Goal: Task Accomplishment & Management: Complete application form

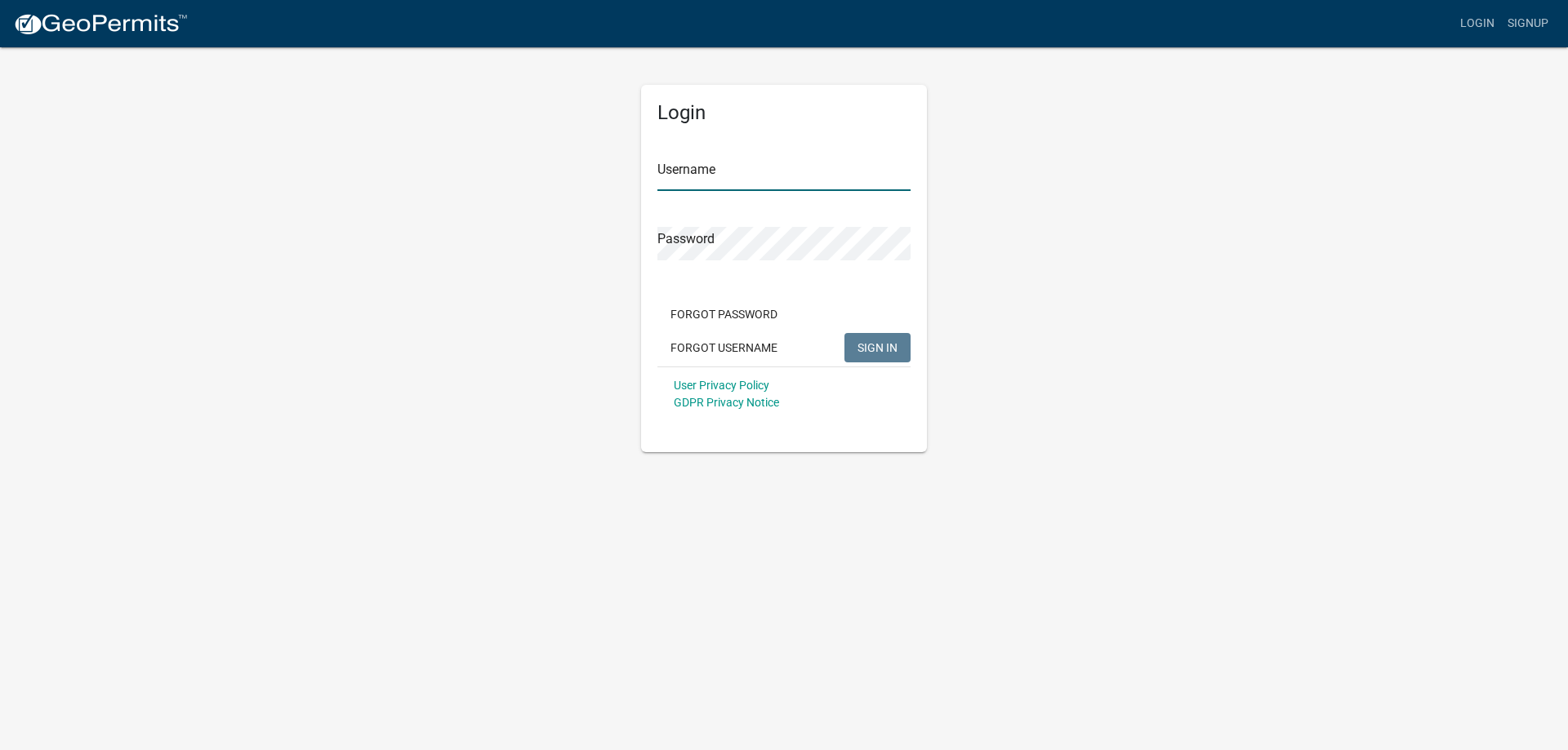
type input "andypleonard"
click at [878, 341] on span "SIGN IN" at bounding box center [877, 346] width 40 height 13
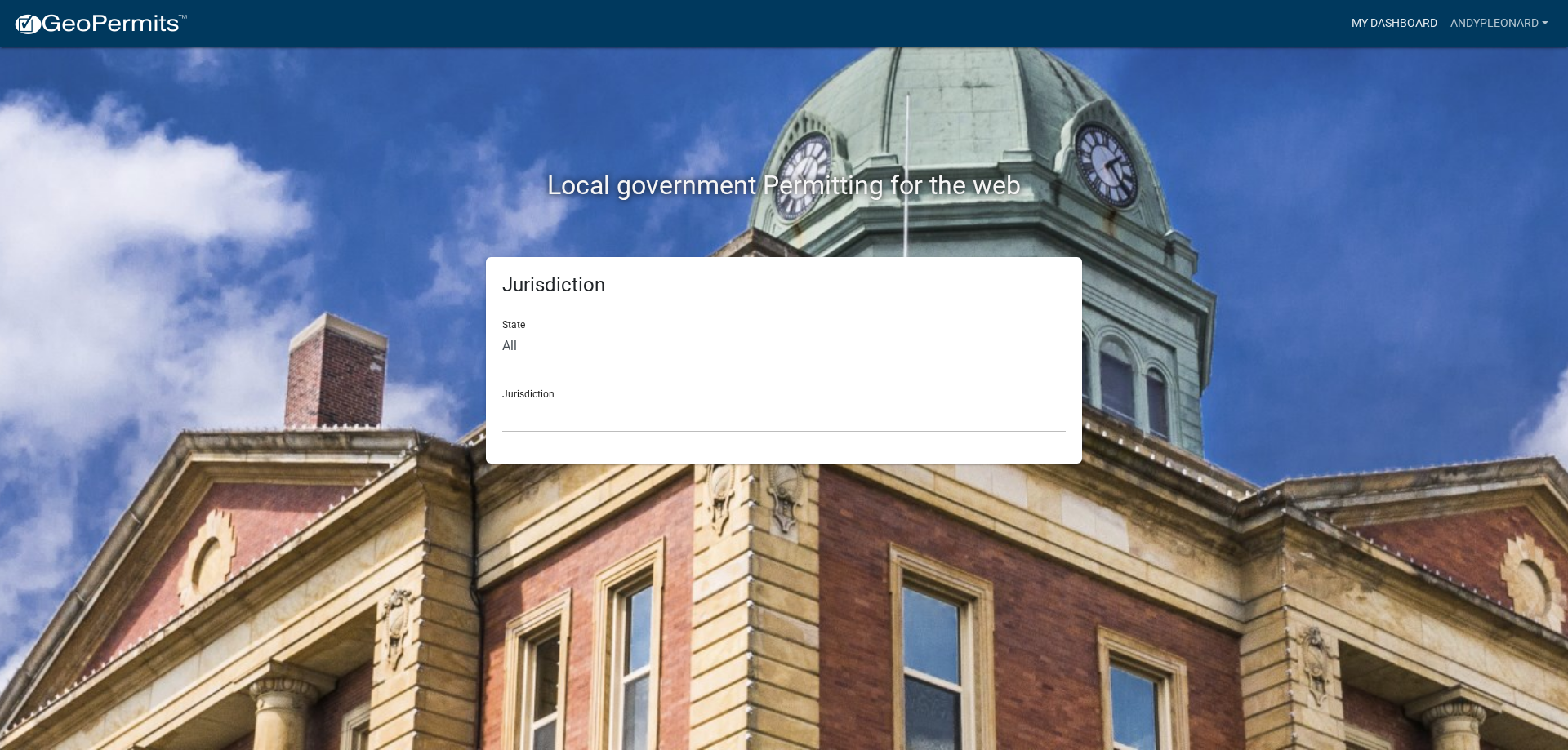
click at [1409, 25] on link "My Dashboard" at bounding box center [1394, 24] width 99 height 31
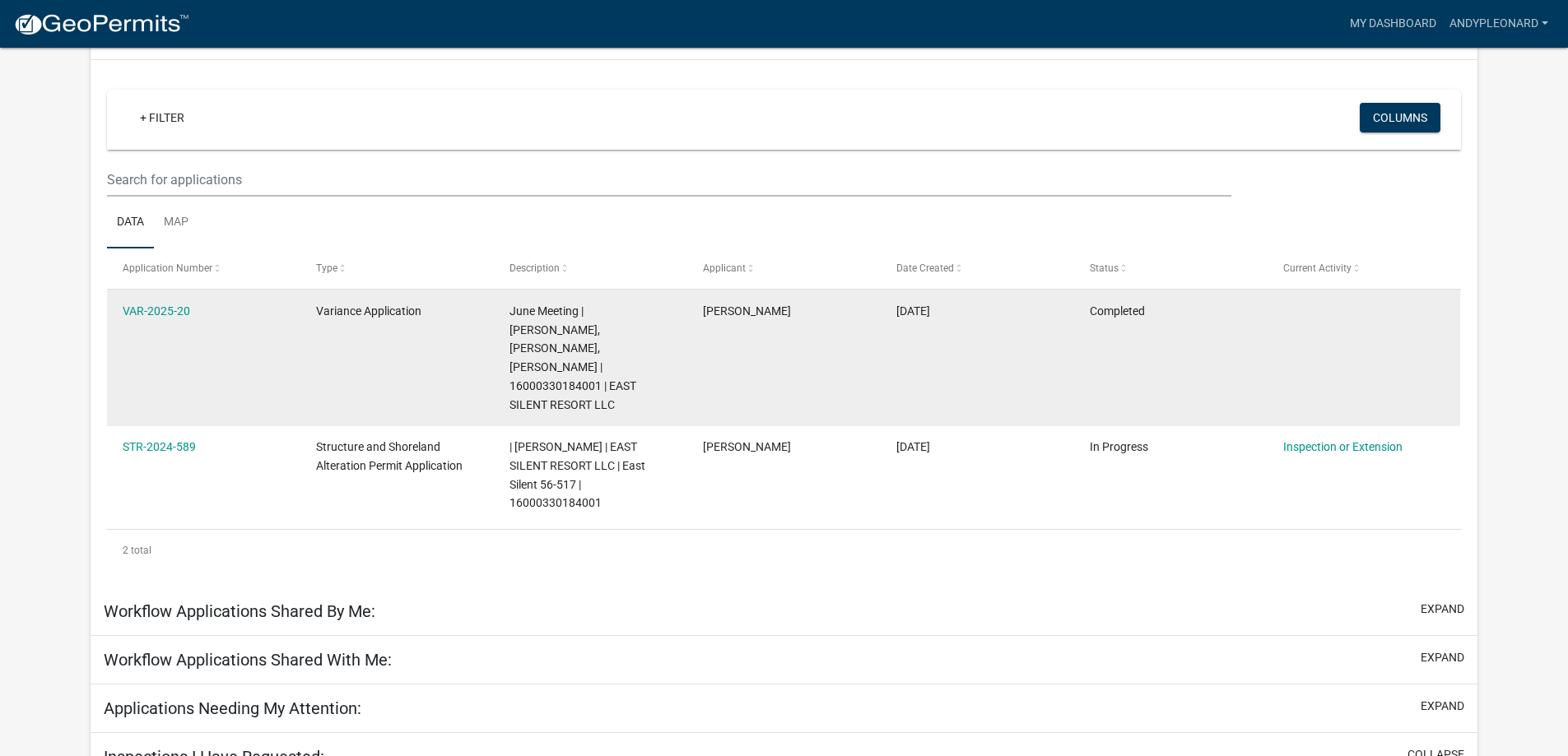
scroll to position [164, 0]
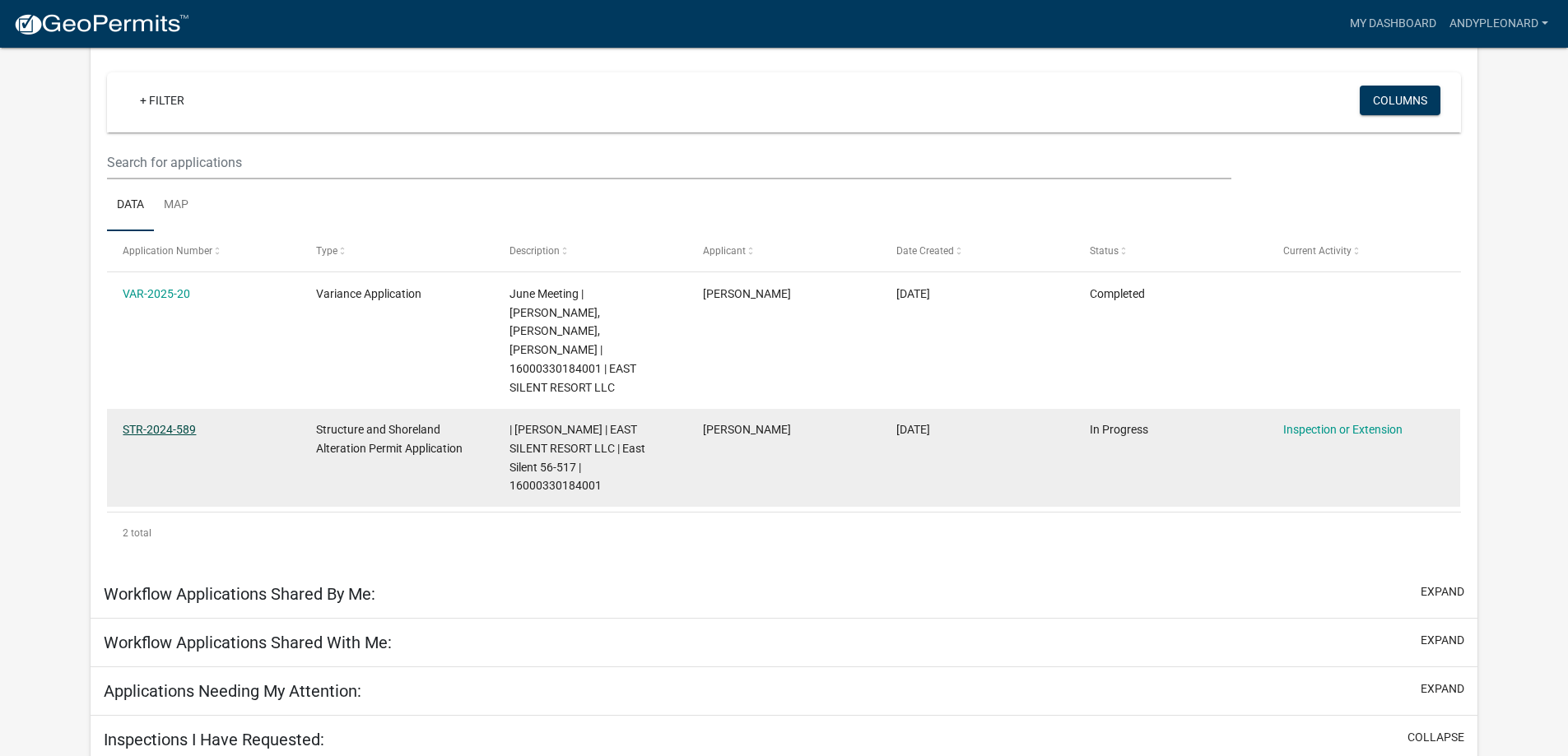
click at [141, 423] on link "STR-2024-589" at bounding box center [159, 429] width 73 height 13
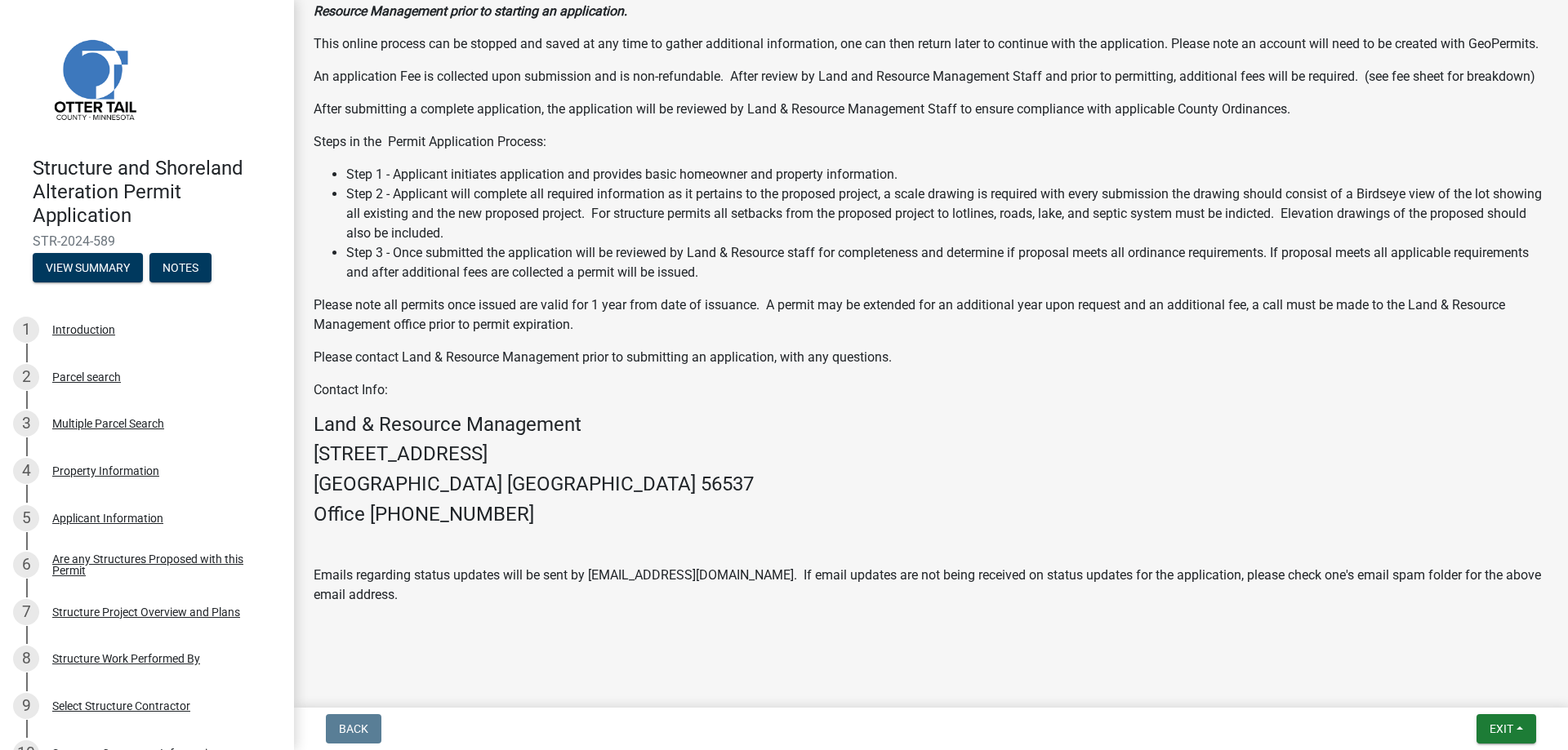
scroll to position [627, 0]
click at [90, 262] on button "View Summary" at bounding box center [88, 268] width 111 height 29
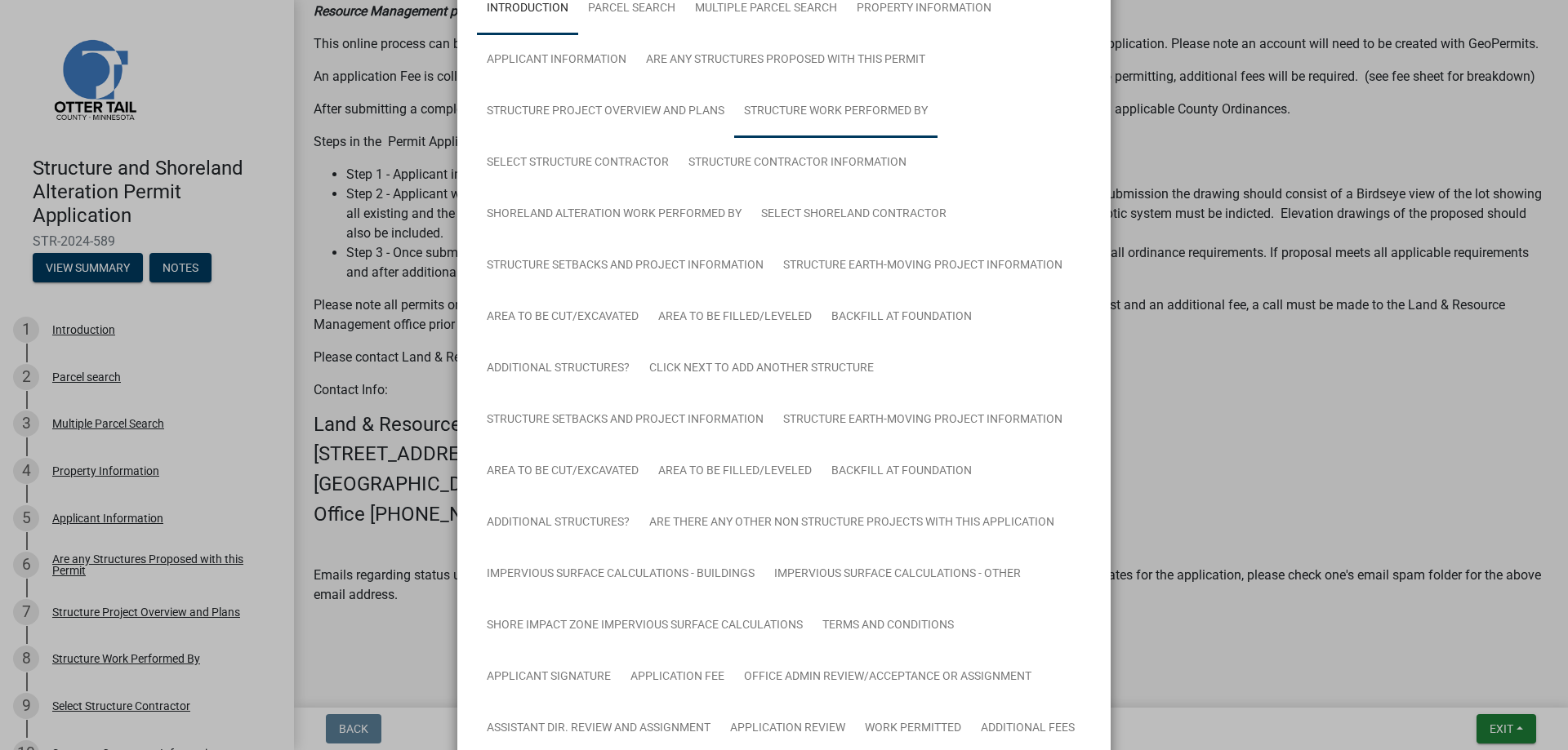
scroll to position [43, 0]
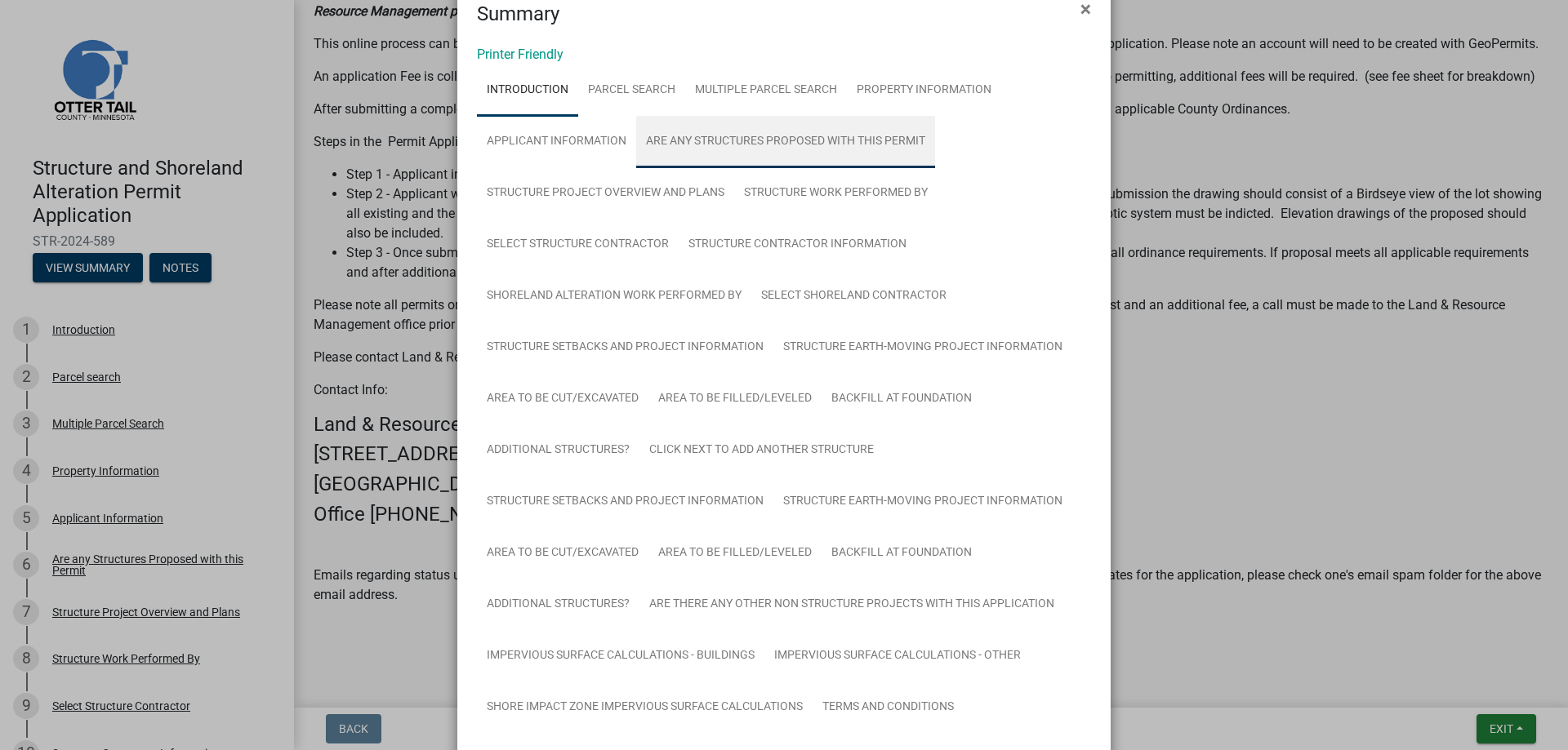
click at [649, 133] on link "Are any Structures Proposed with this Permit" at bounding box center [785, 142] width 299 height 53
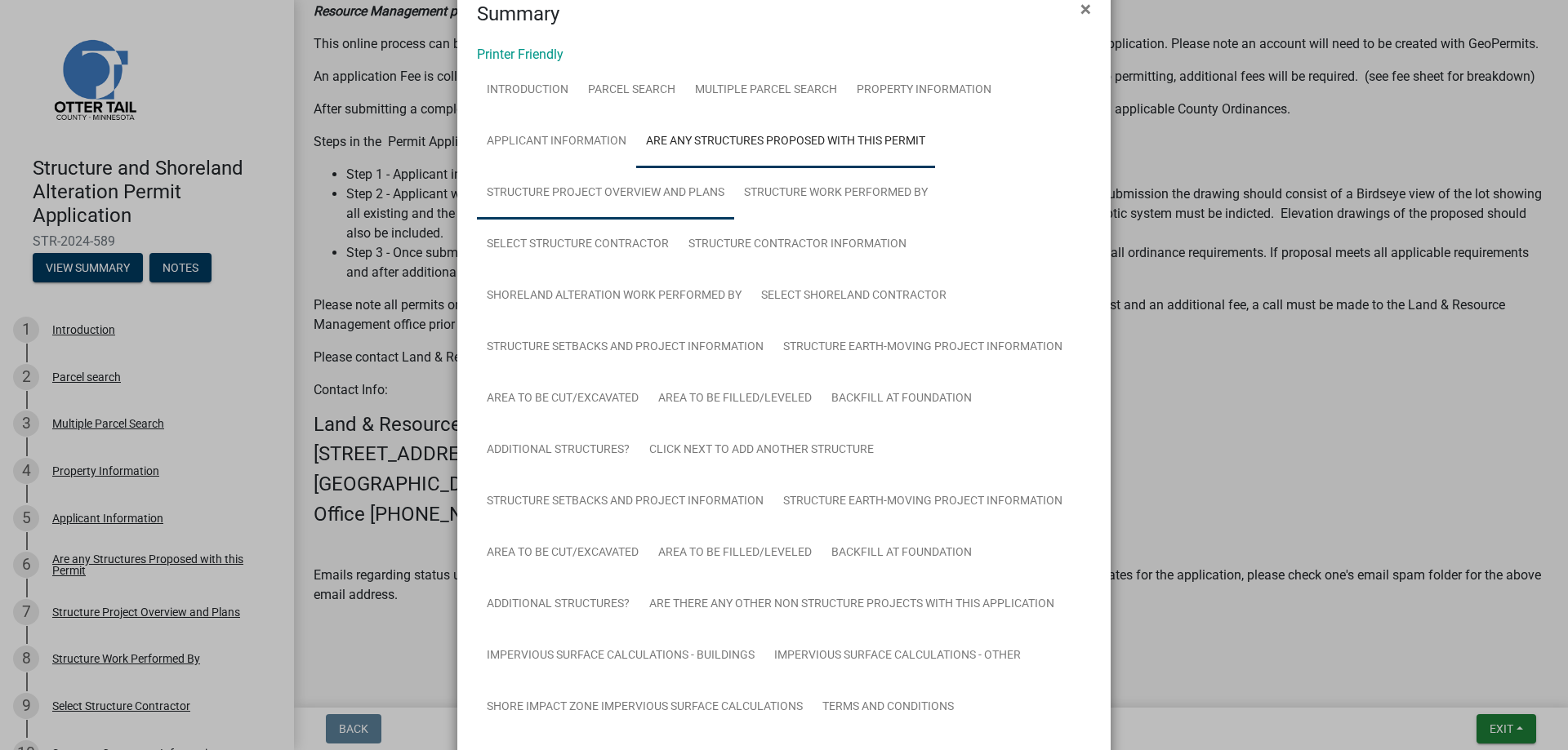
click at [600, 186] on link "Structure Project Overview and Plans" at bounding box center [605, 193] width 257 height 53
click at [1080, 14] on span "×" at bounding box center [1086, 8] width 11 height 23
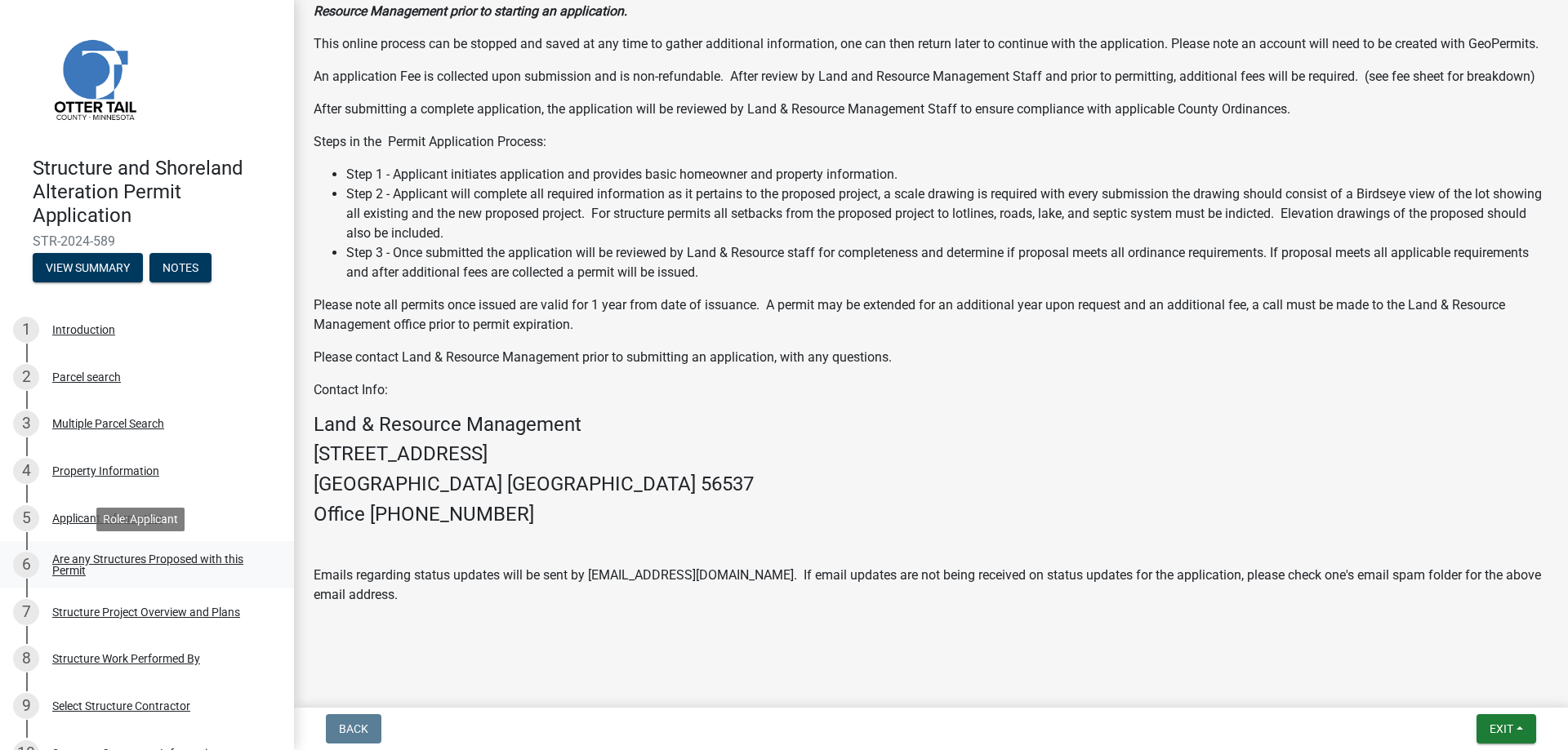
click at [101, 554] on div "Are any Structures Proposed with this Permit" at bounding box center [160, 565] width 216 height 23
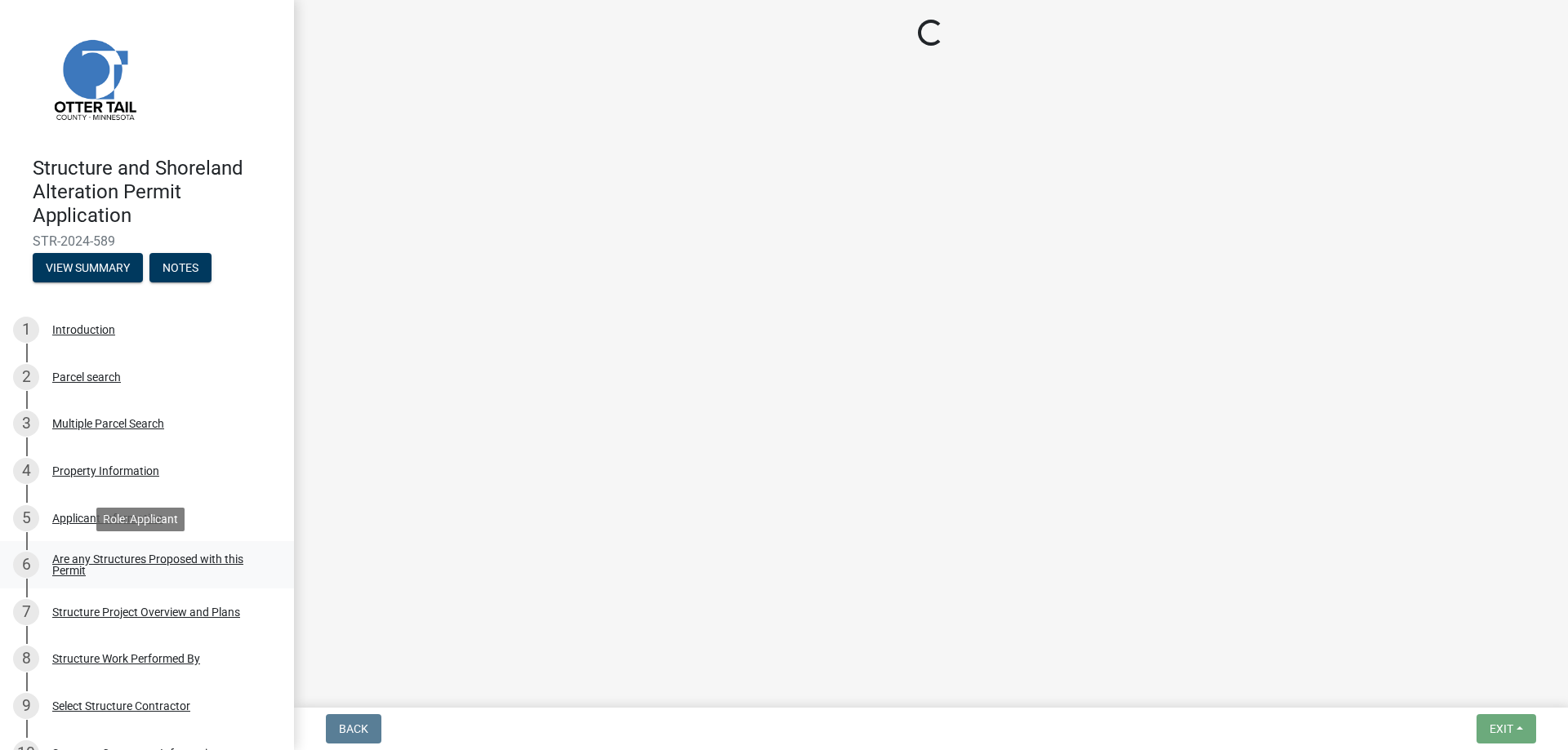
scroll to position [0, 0]
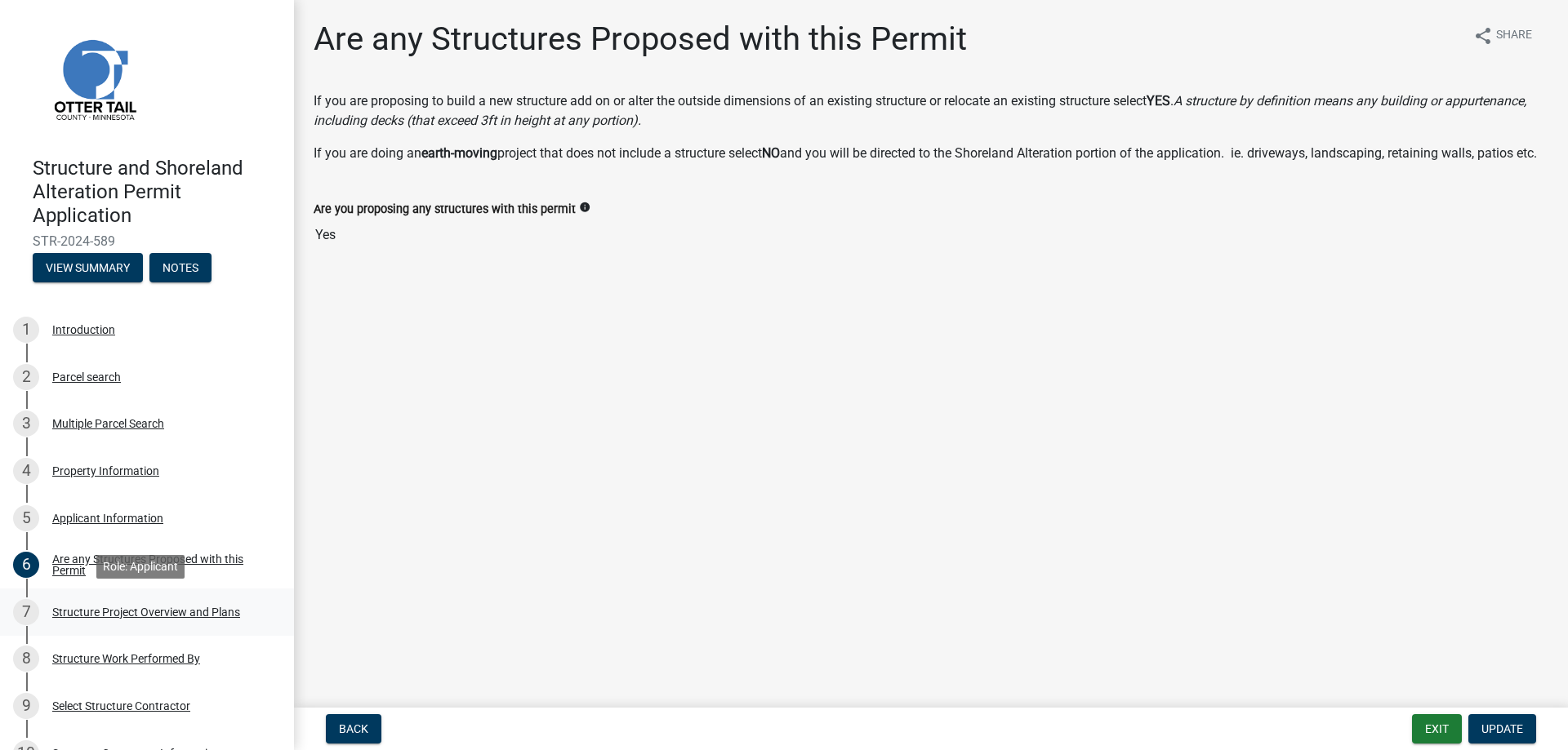
click at [154, 613] on div "Structure Project Overview and Plans" at bounding box center [147, 612] width 188 height 11
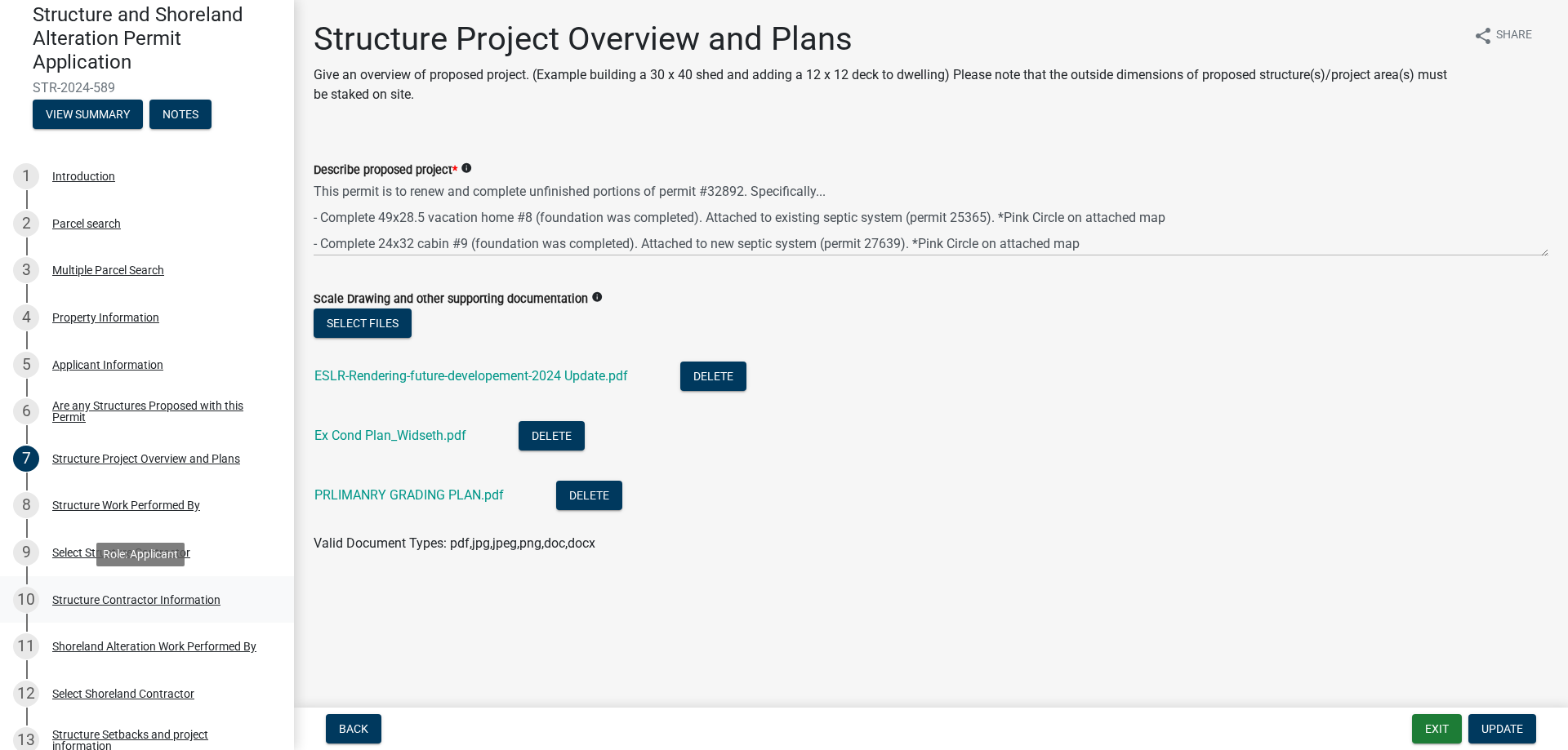
scroll to position [163, 0]
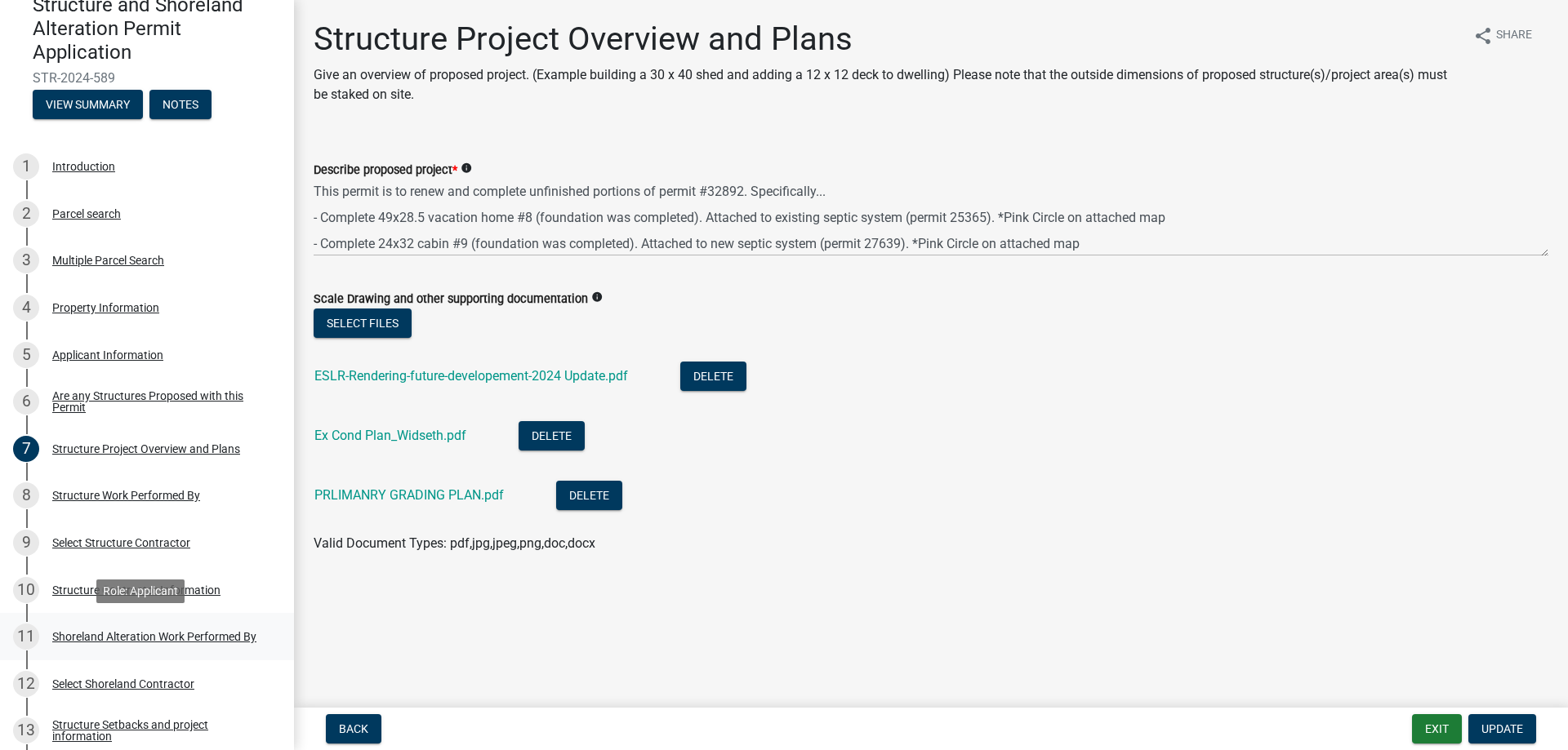
click at [129, 631] on div "Shoreland Alteration Work Performed By" at bounding box center [154, 637] width 204 height 11
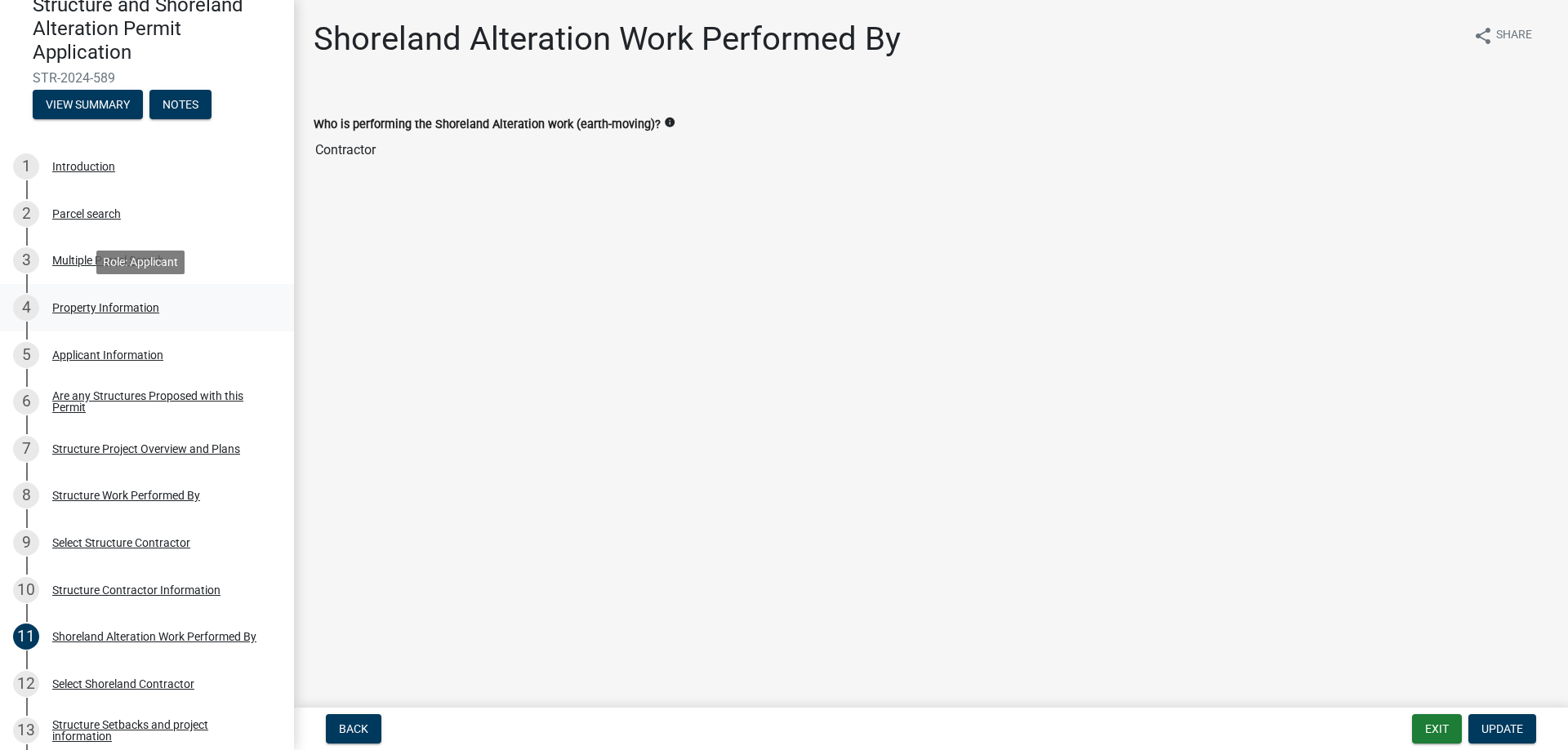
click at [104, 304] on div "Property Information" at bounding box center [106, 308] width 107 height 11
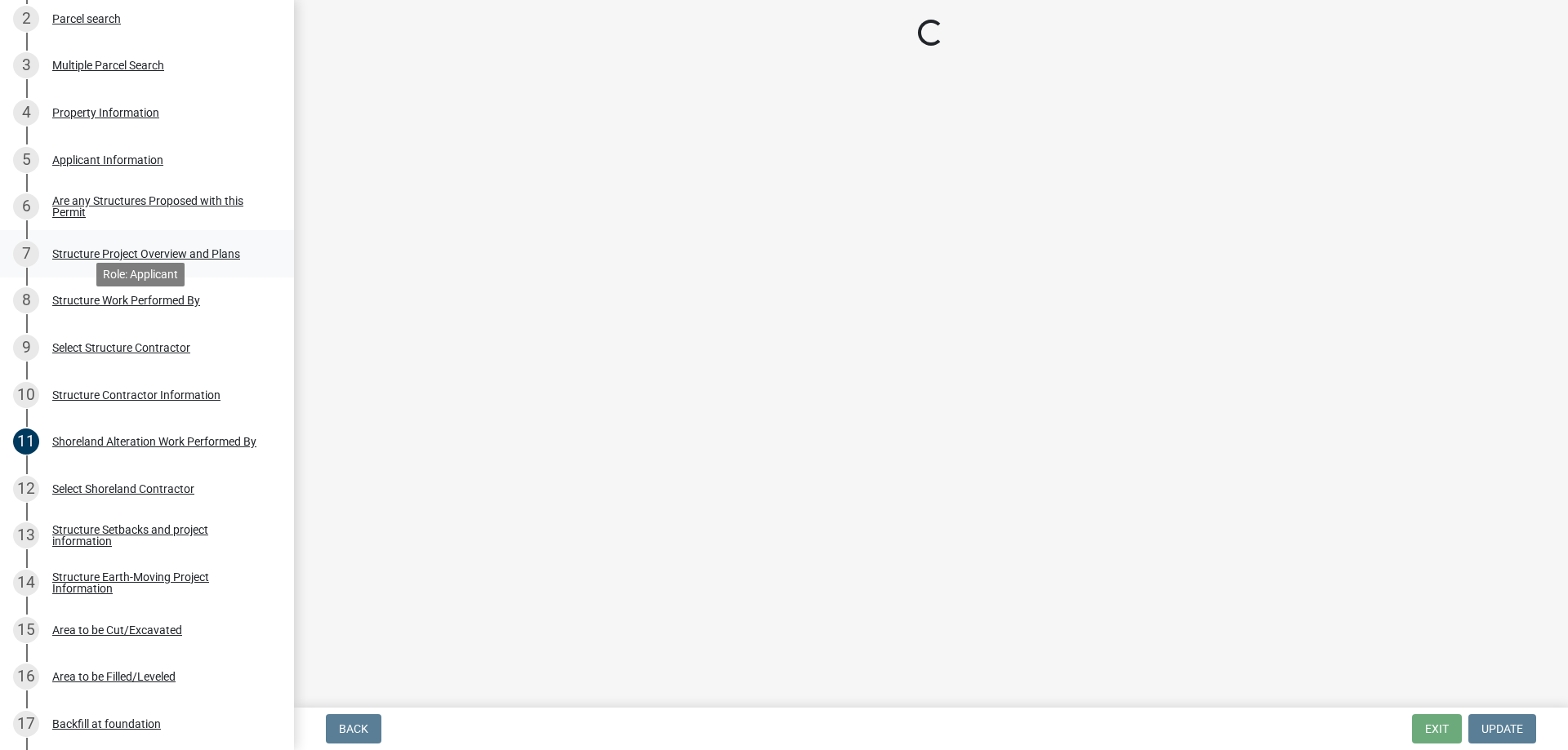
scroll to position [408, 0]
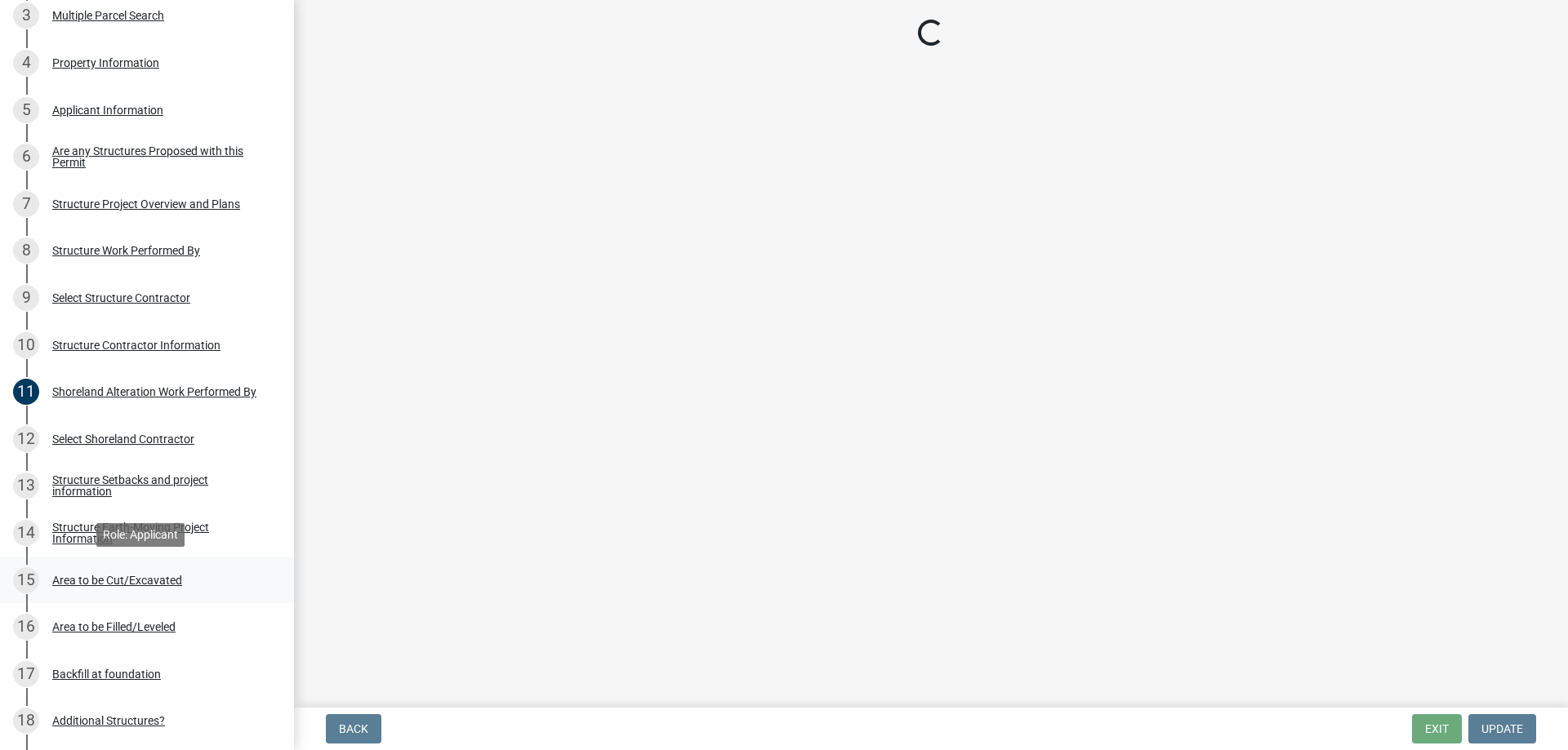
select select "0eb70aa2-2559-40a0-84d5-16e1f713a3e0"
select select "9f52d7c9-96dd-4370-b810-ce091165f7c2"
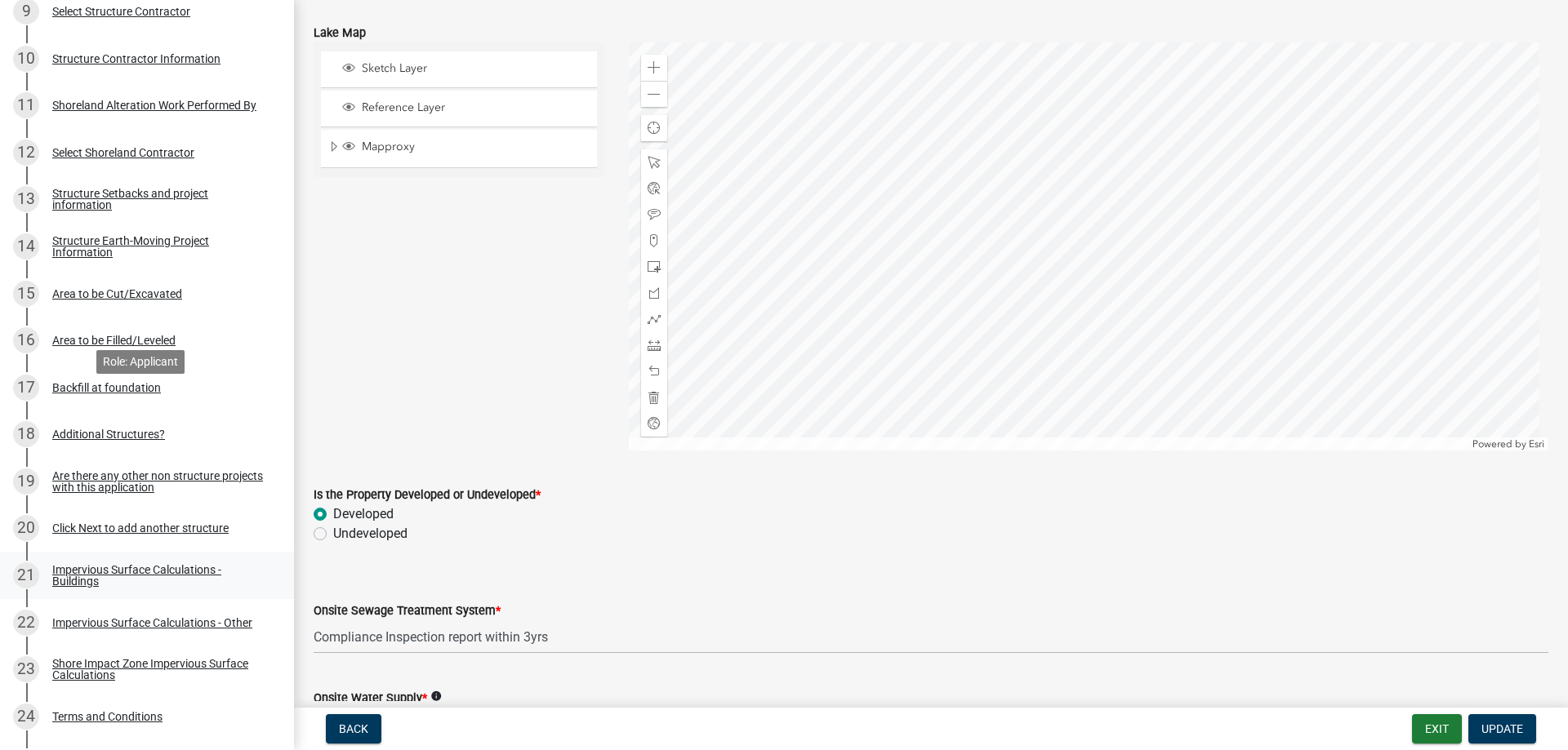
scroll to position [816, 0]
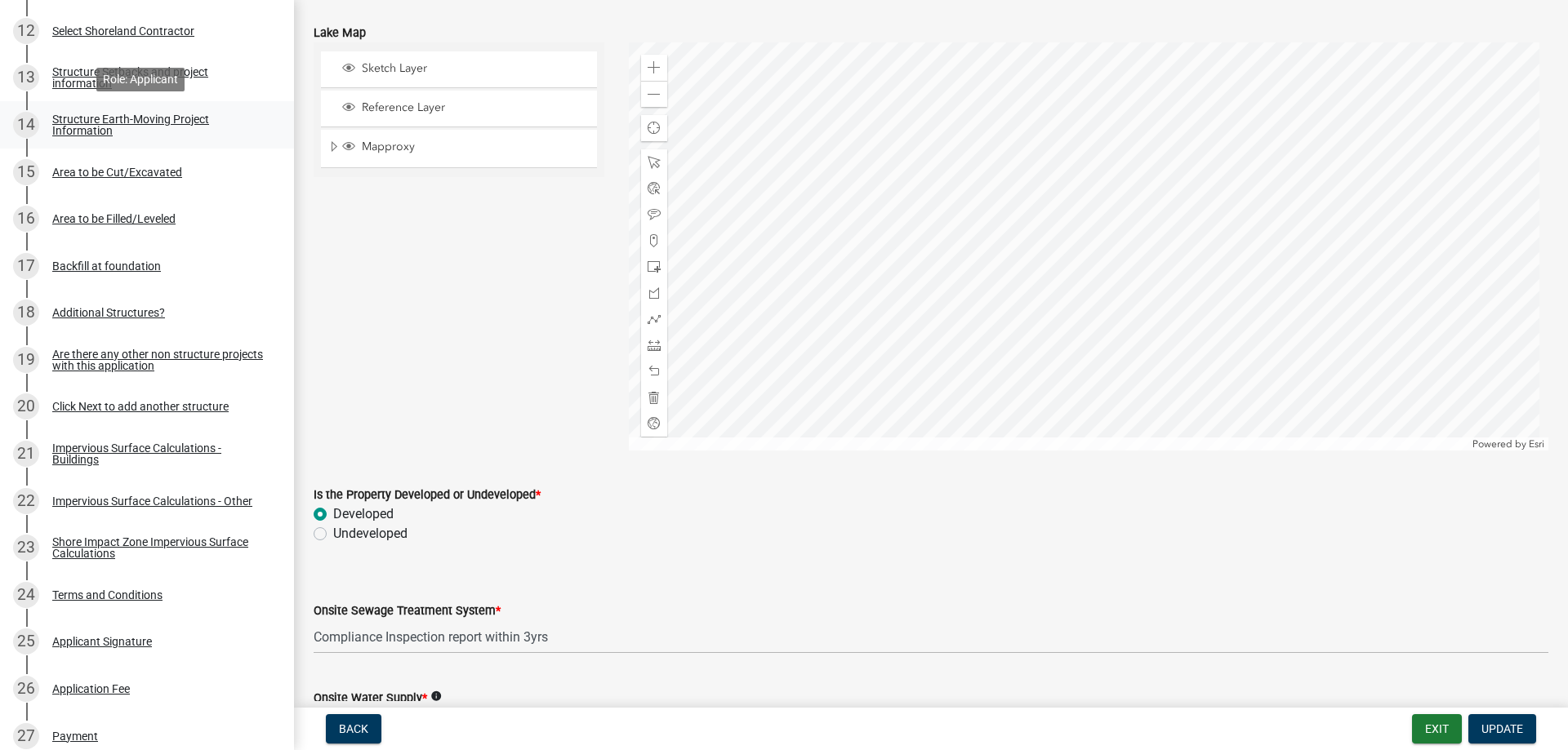
click at [103, 123] on div "Structure Earth-Moving Project Information" at bounding box center [160, 124] width 216 height 23
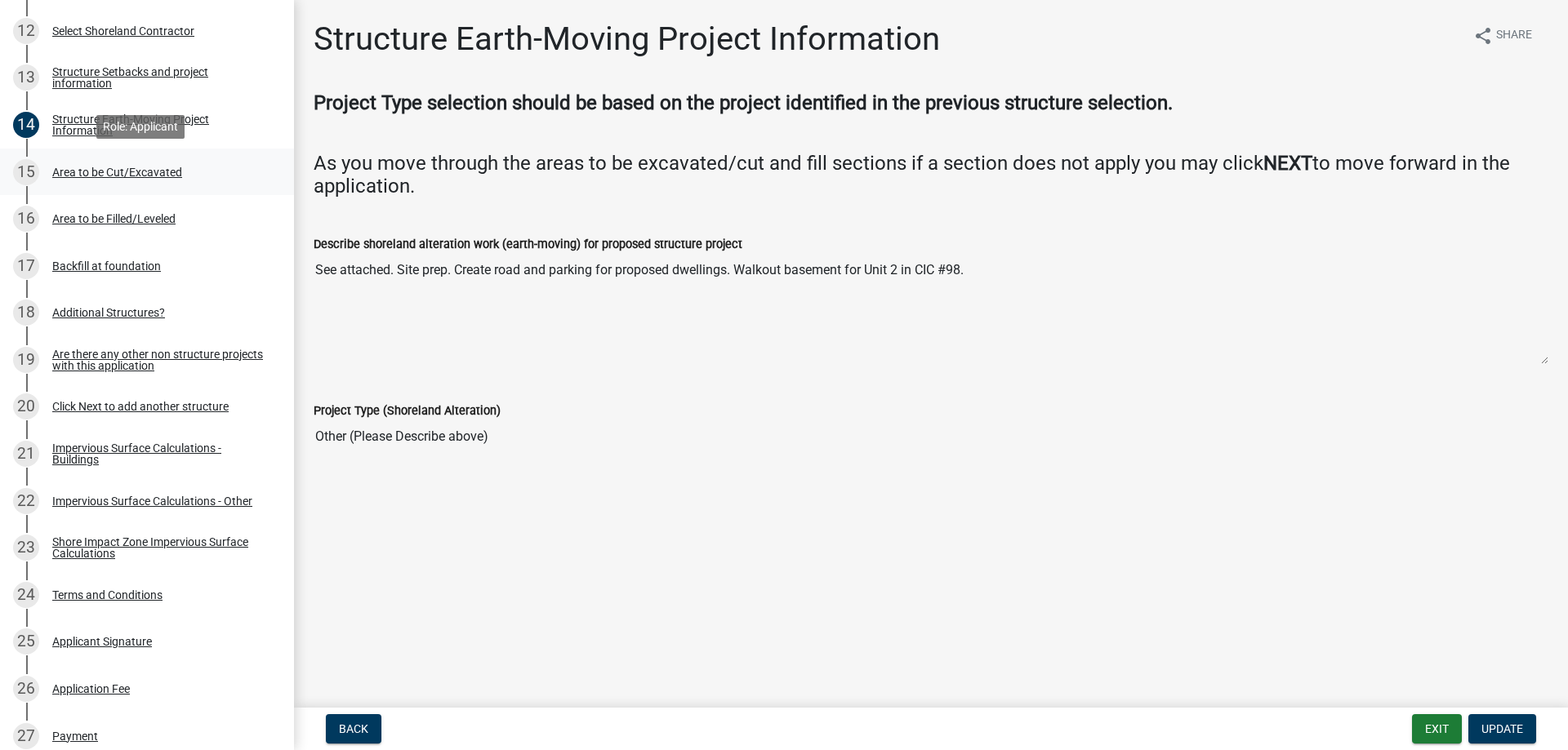
click at [102, 159] on div "15 Area to be Cut/Excavated" at bounding box center [140, 172] width 254 height 26
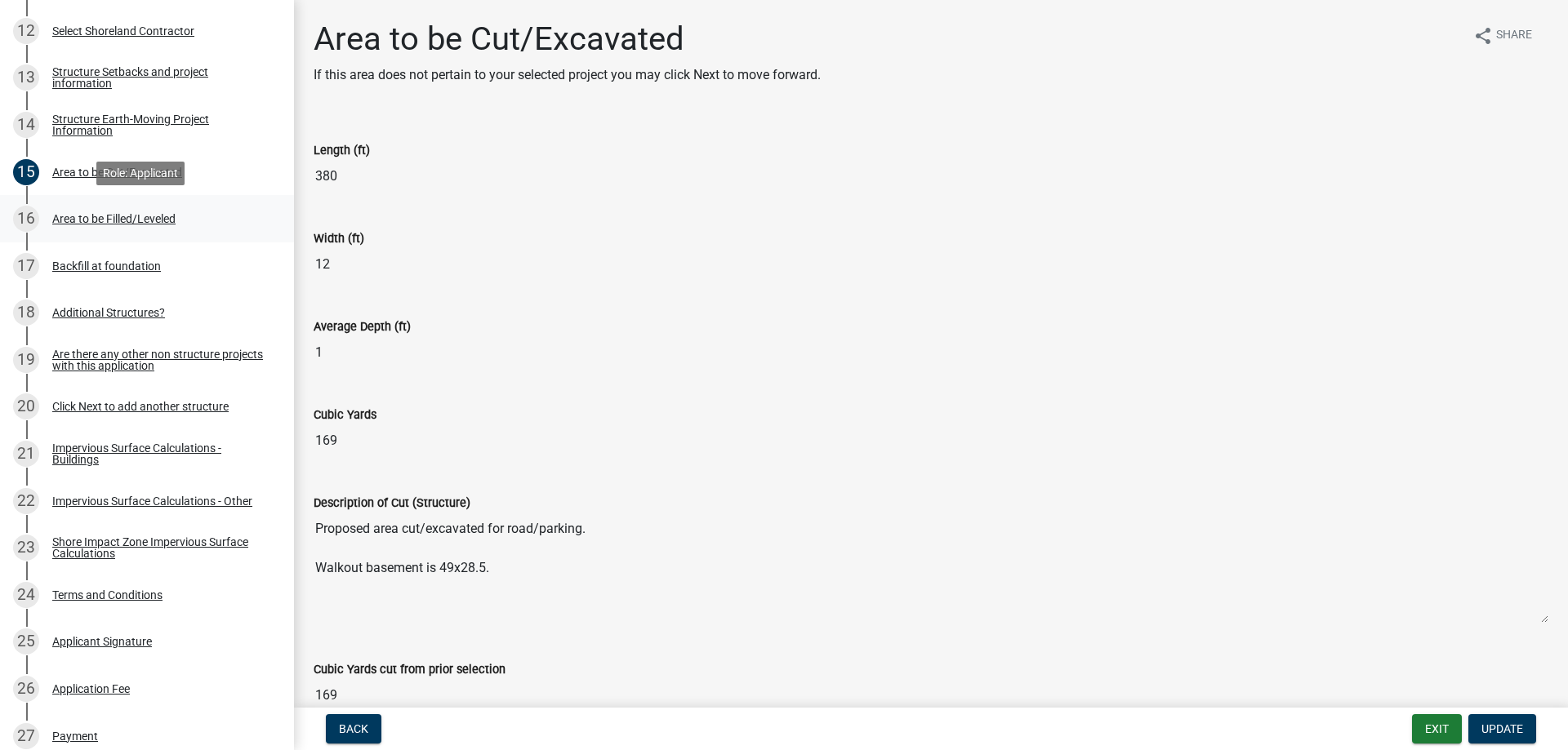
click at [101, 217] on div "Area to be Filled/Leveled" at bounding box center [114, 218] width 124 height 11
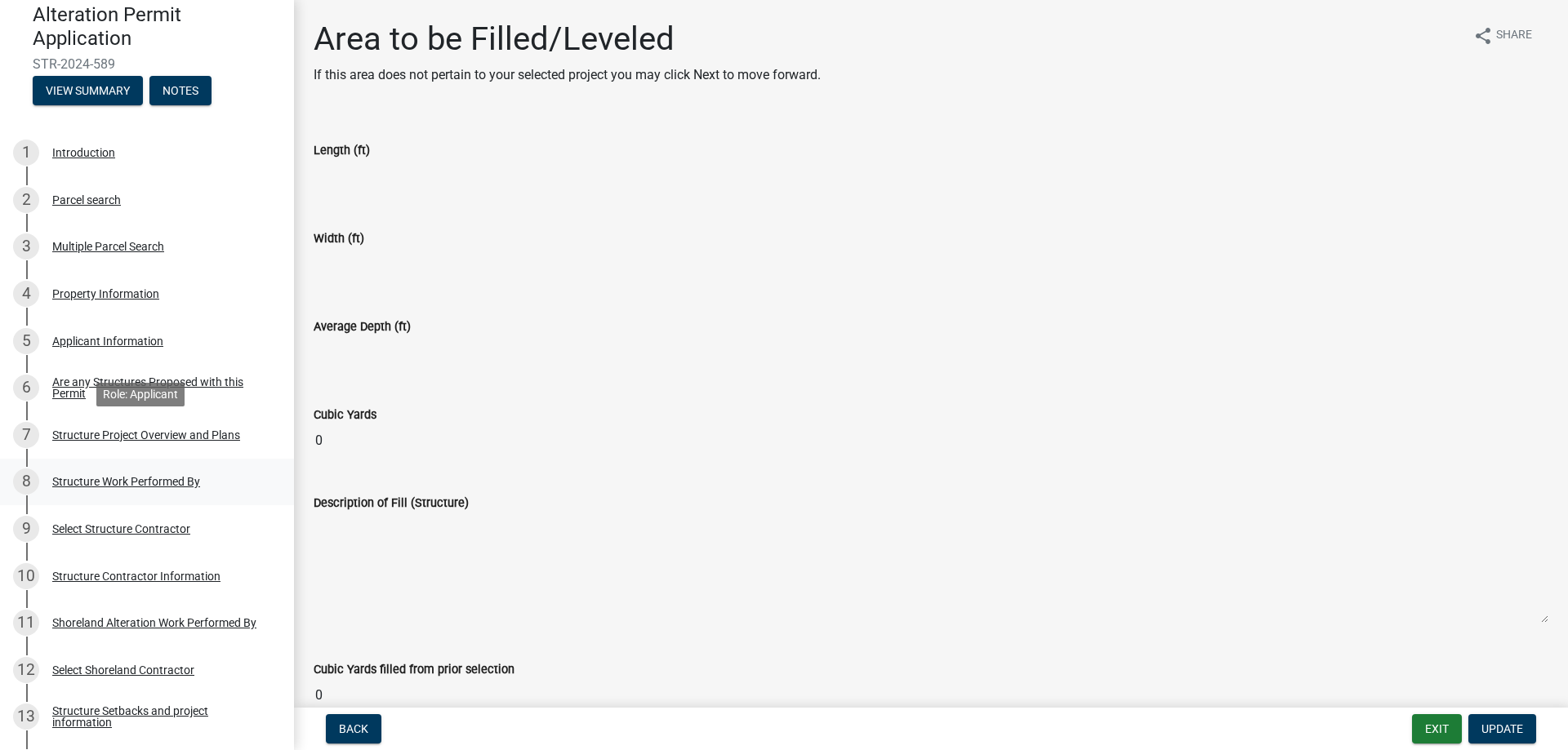
scroll to position [163, 0]
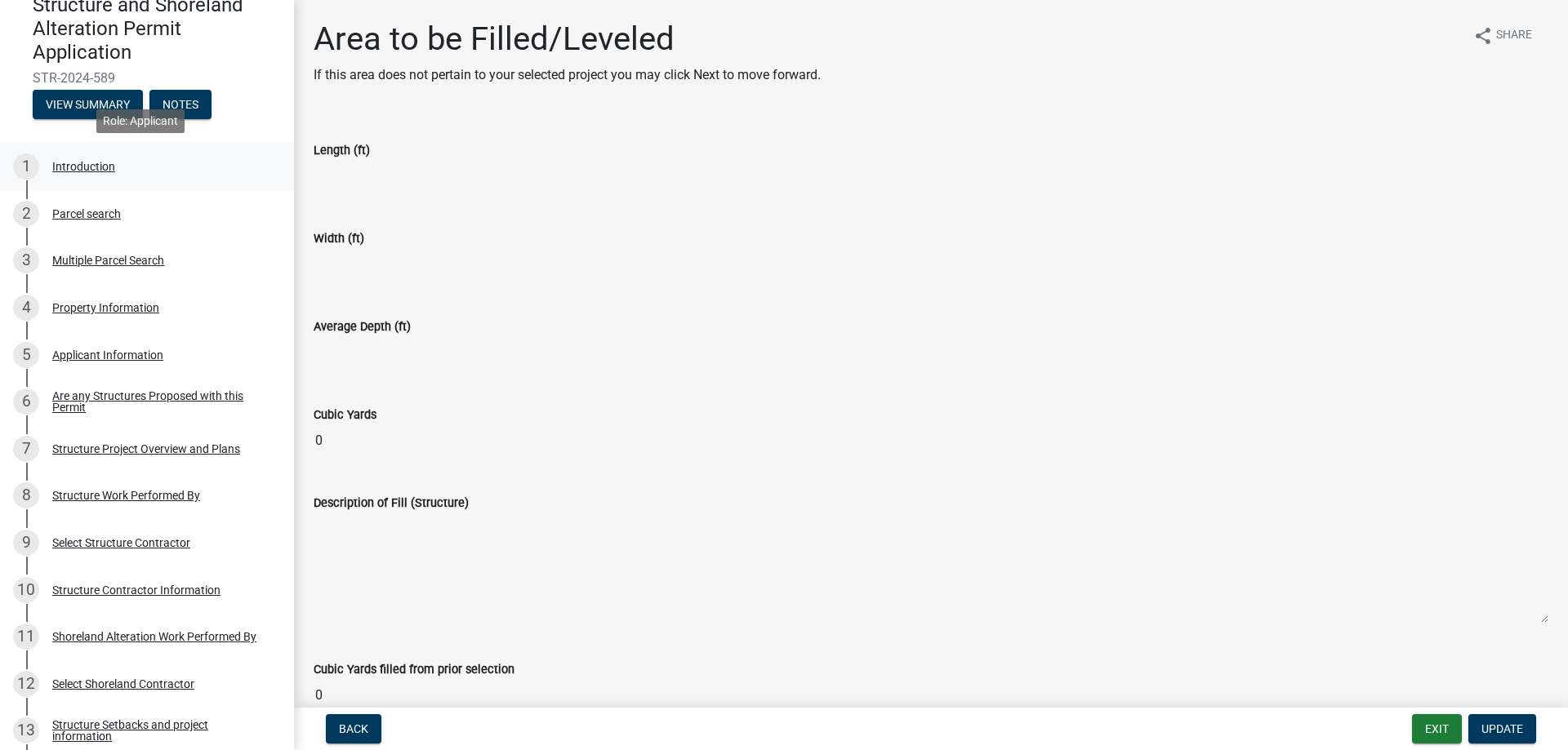
click at [85, 161] on div "Introduction" at bounding box center [84, 167] width 63 height 11
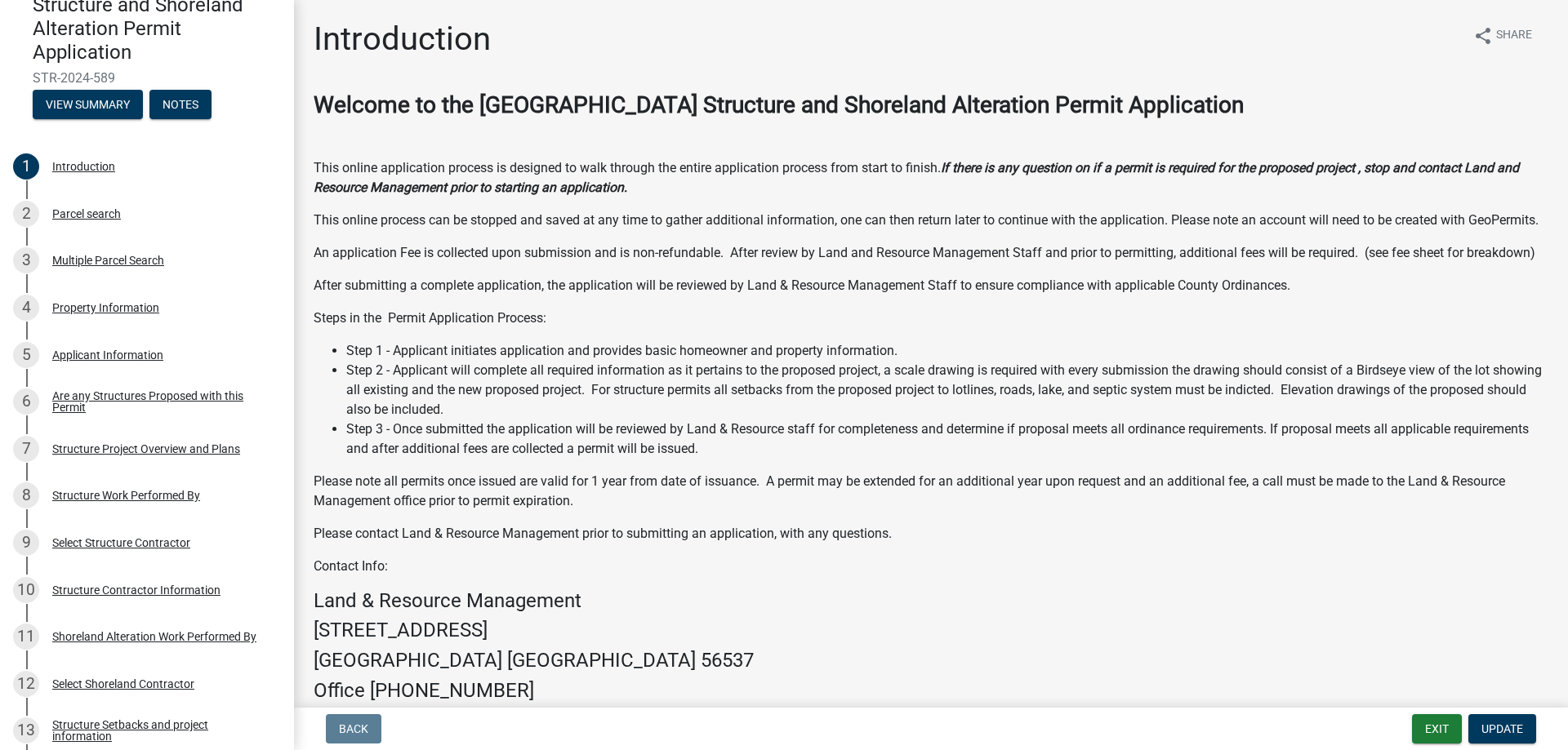
scroll to position [196, 0]
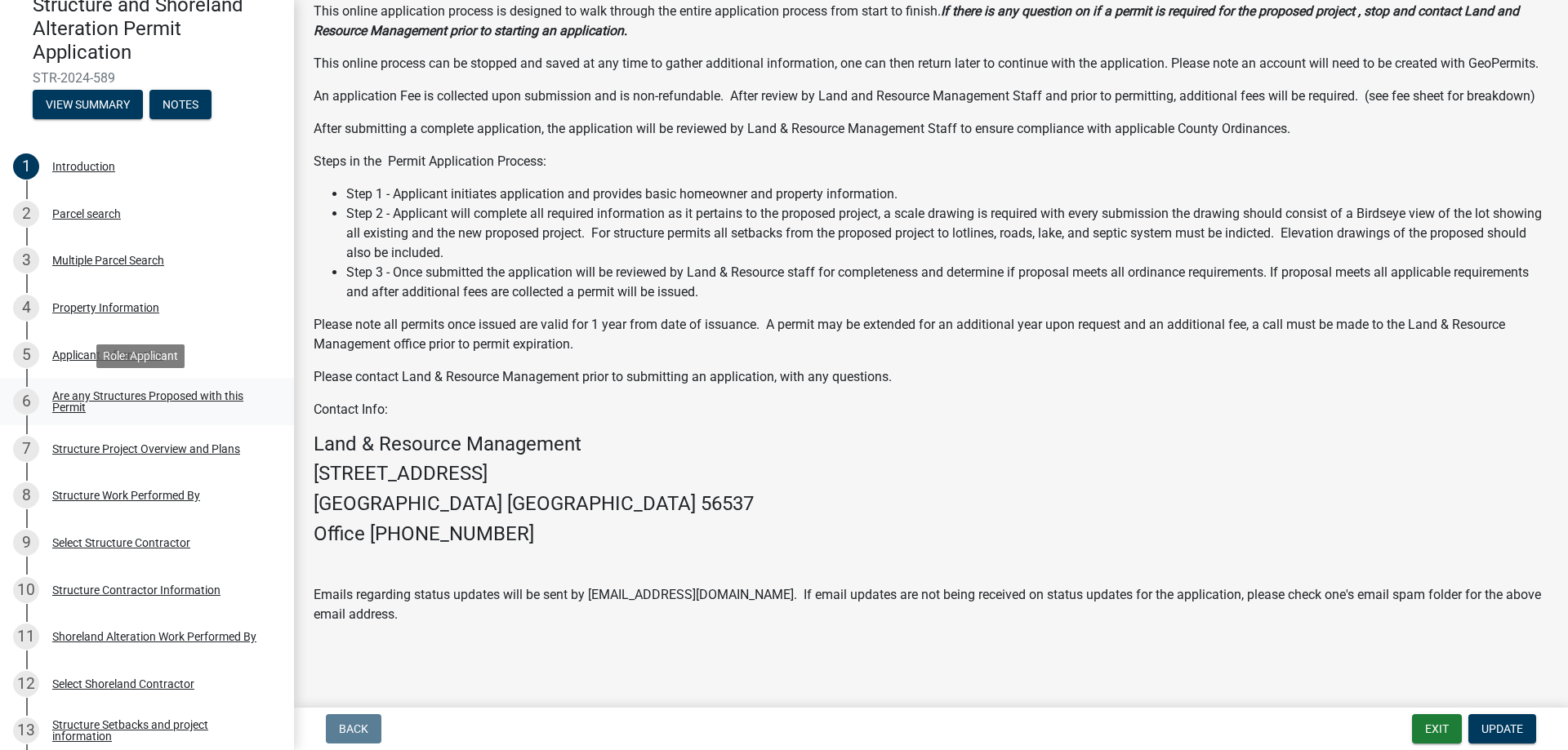
click at [109, 397] on div "Are any Structures Proposed with this Permit" at bounding box center [160, 401] width 216 height 23
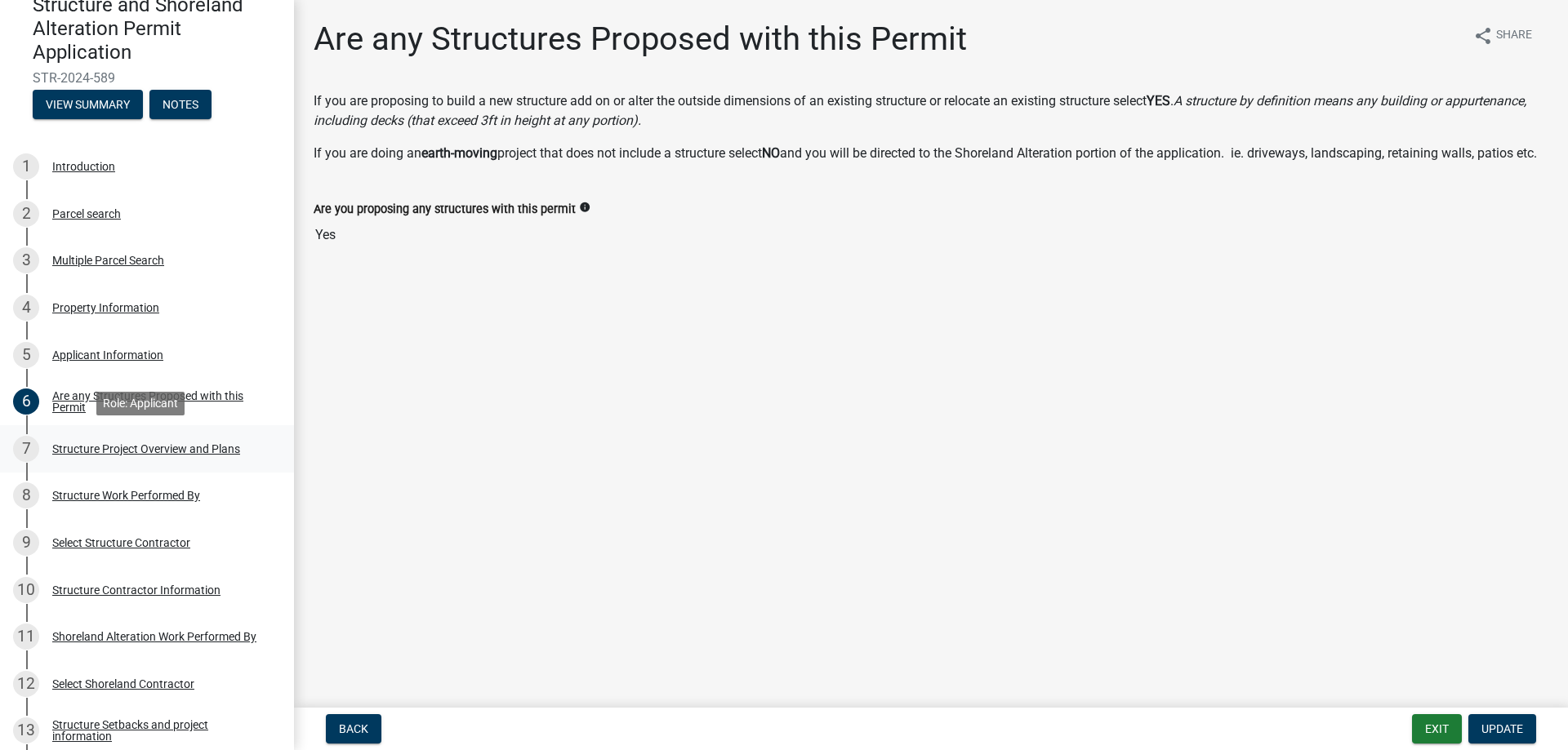
click at [185, 448] on div "Structure Project Overview and Plans" at bounding box center [147, 449] width 188 height 11
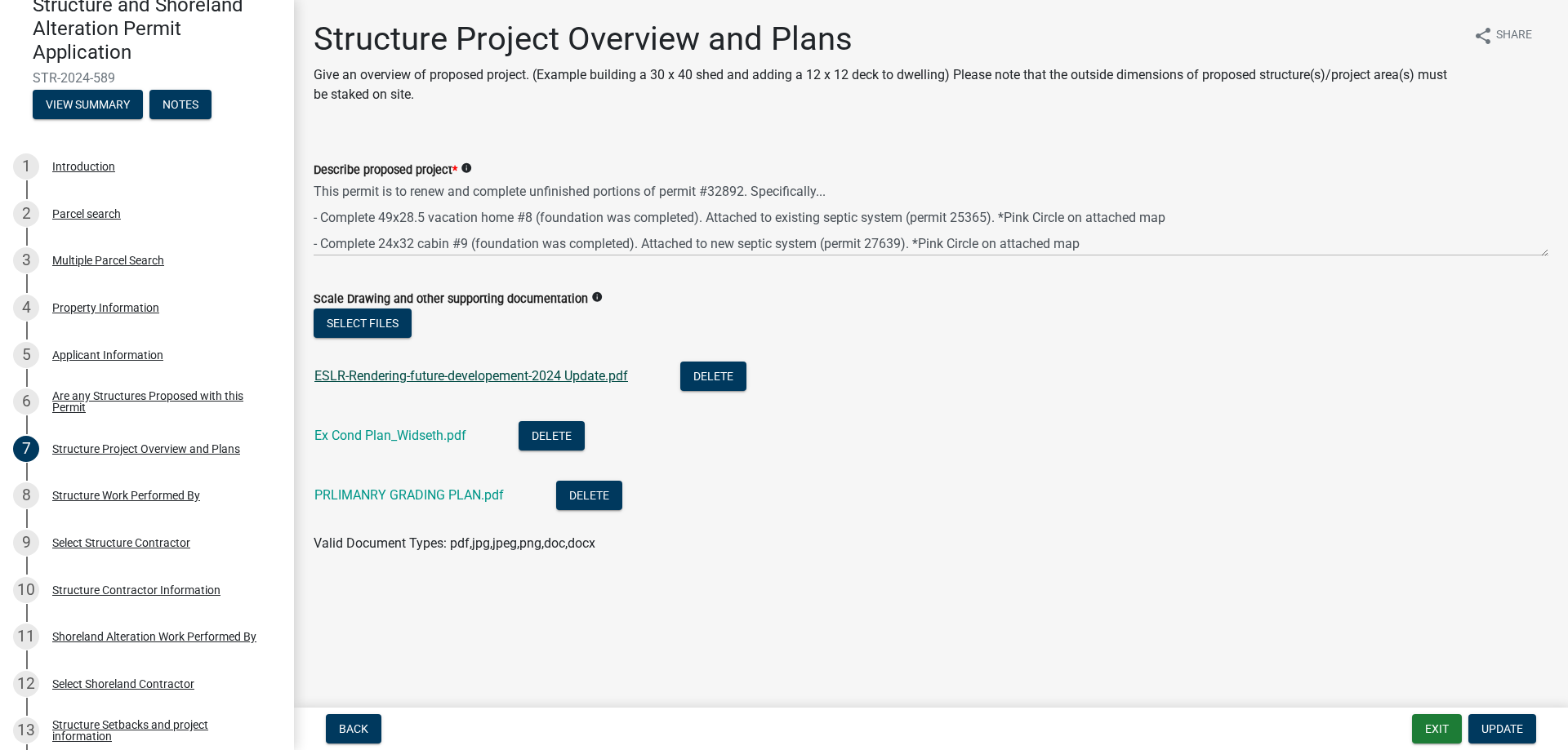
click at [419, 370] on link "ESLR-Rendering-future-developement-2024 Update.pdf" at bounding box center [471, 376] width 313 height 16
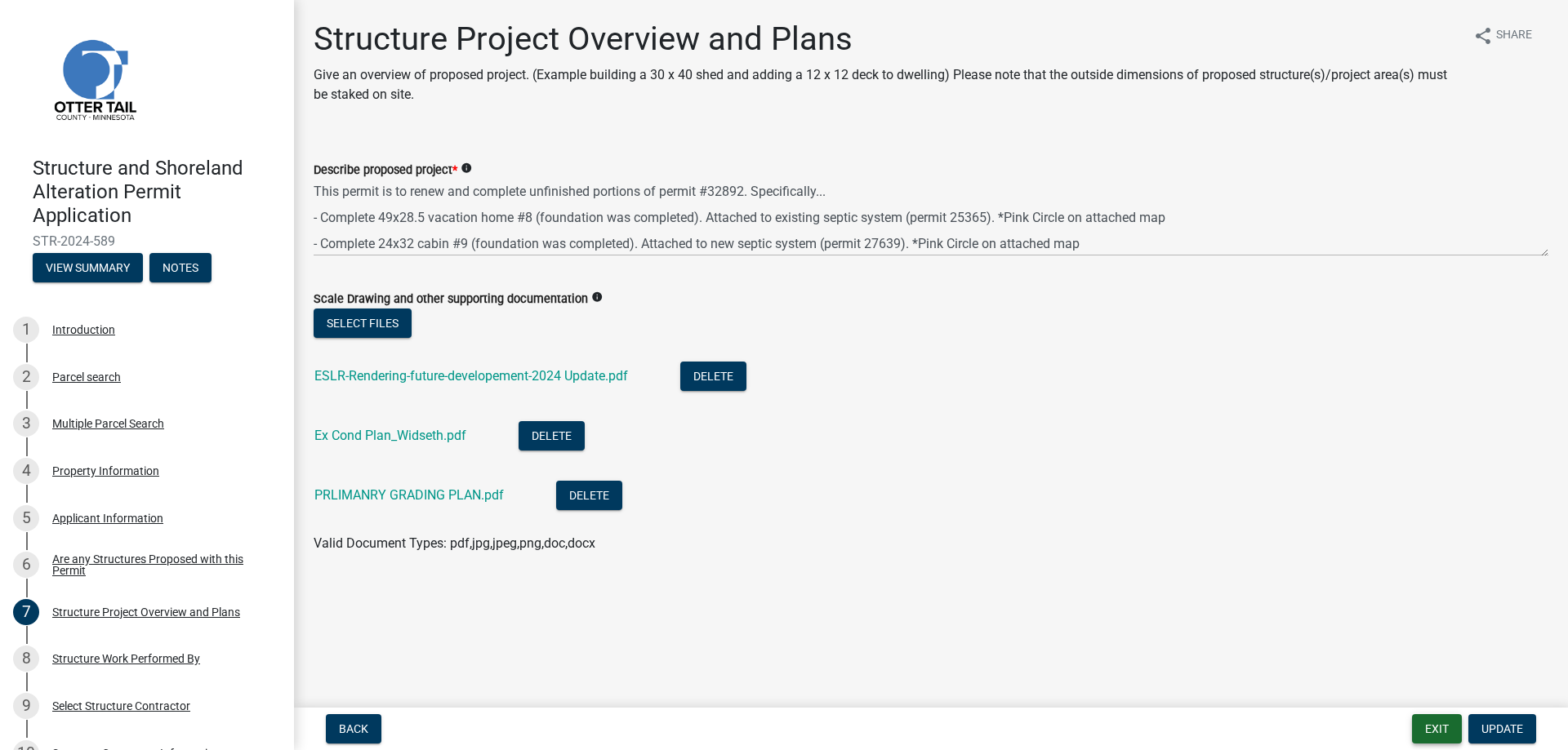
click at [1415, 733] on button "Exit" at bounding box center [1437, 729] width 50 height 29
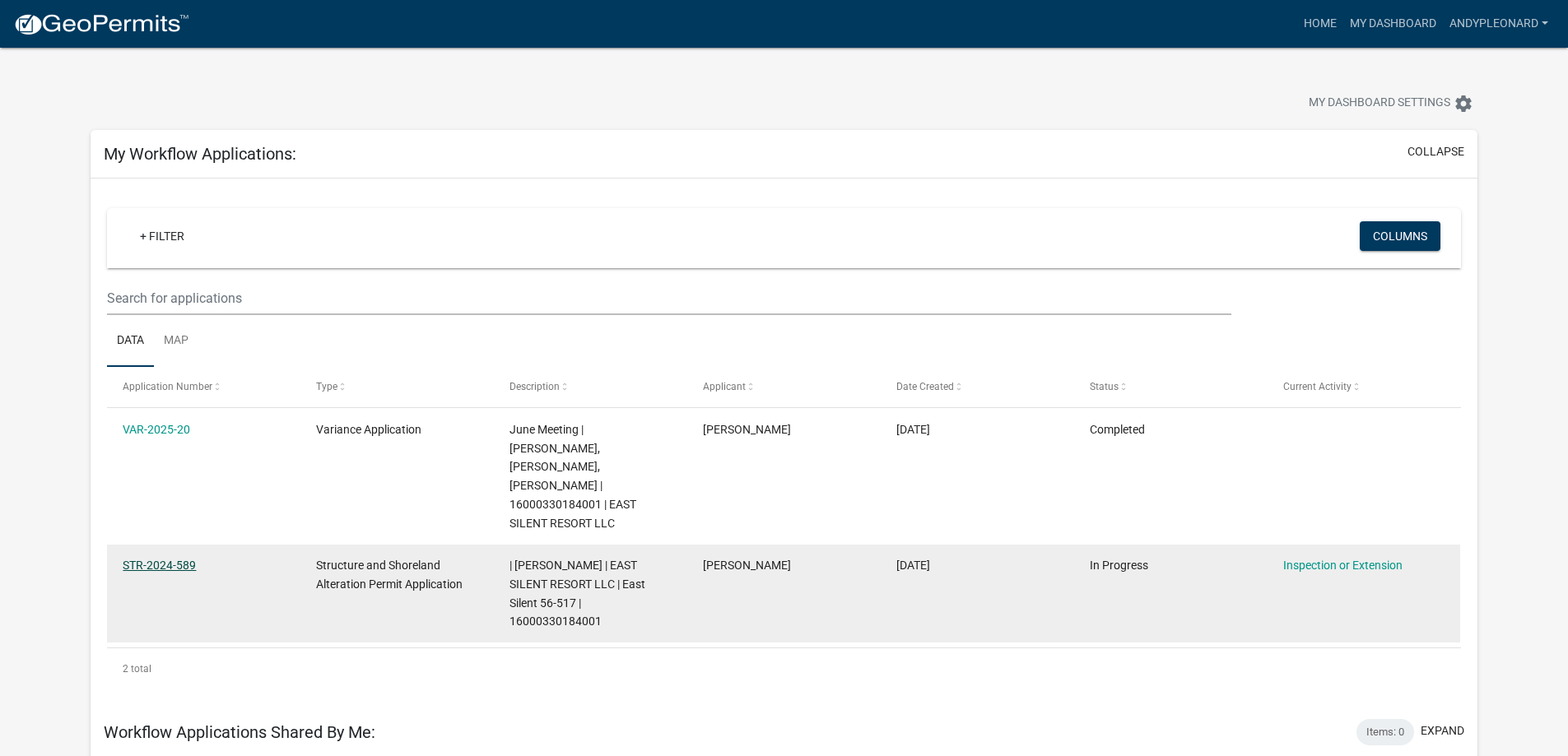
click at [141, 559] on link "STR-2024-589" at bounding box center [159, 566] width 73 height 13
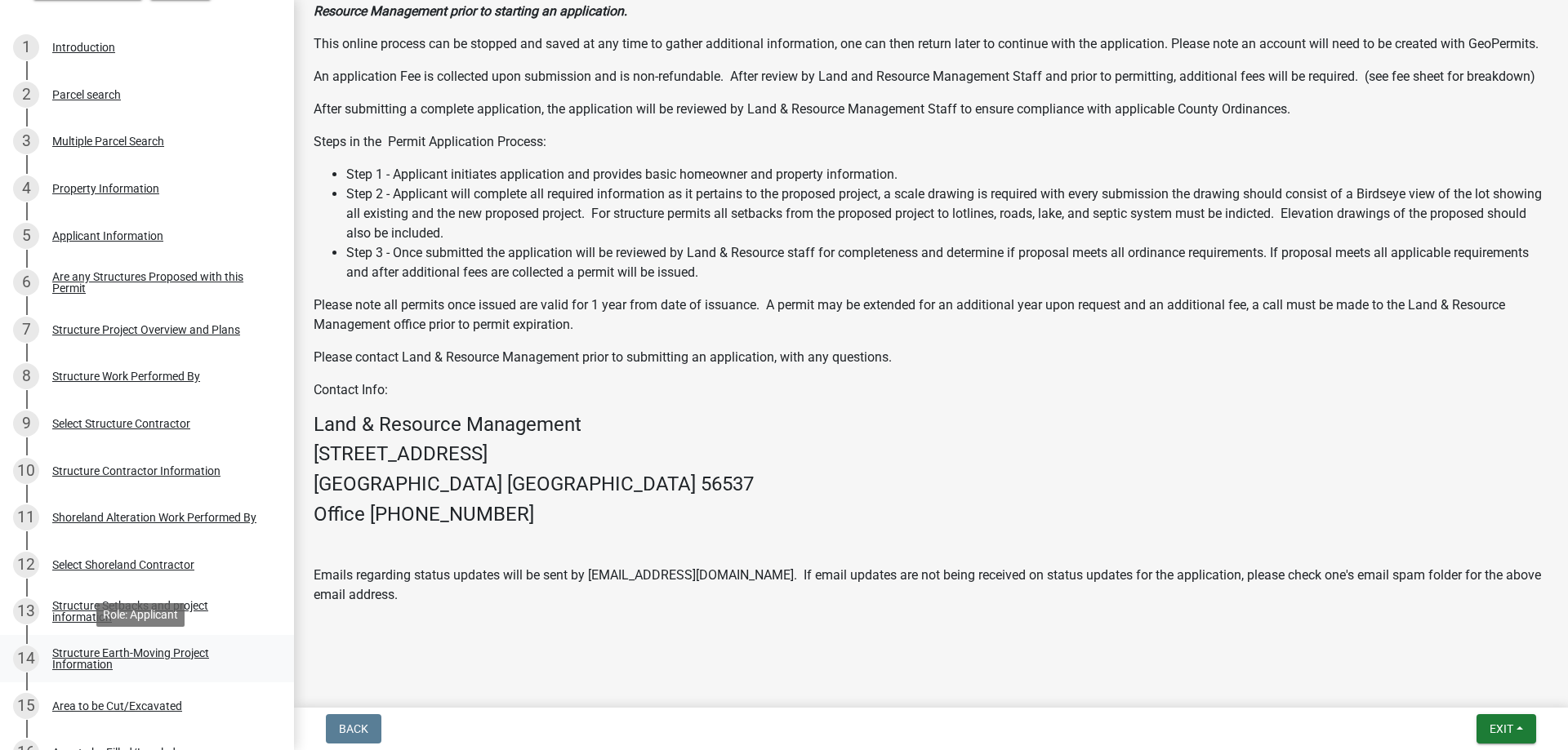
scroll to position [326, 0]
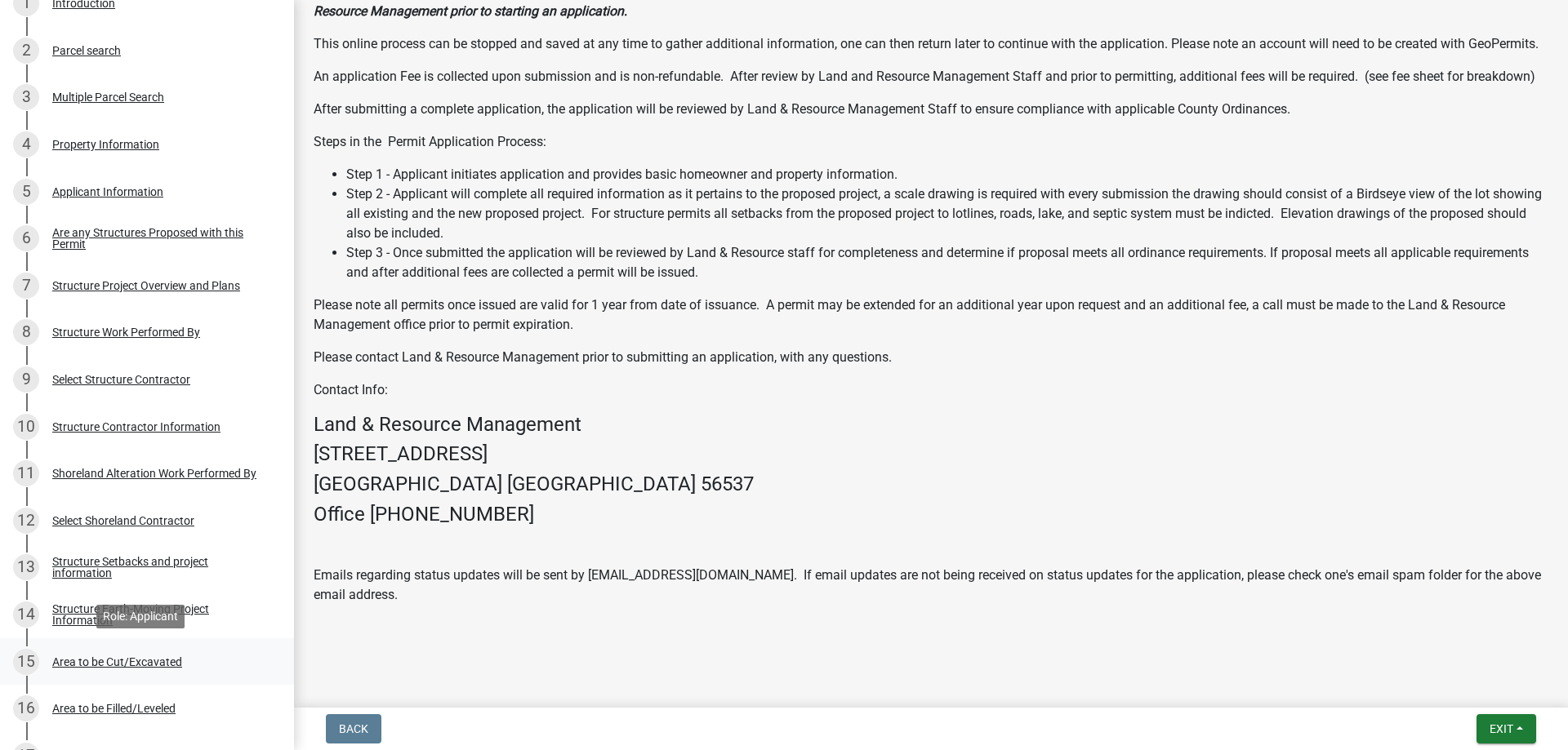
click at [88, 662] on div "Area to be Cut/Excavated" at bounding box center [117, 662] width 130 height 11
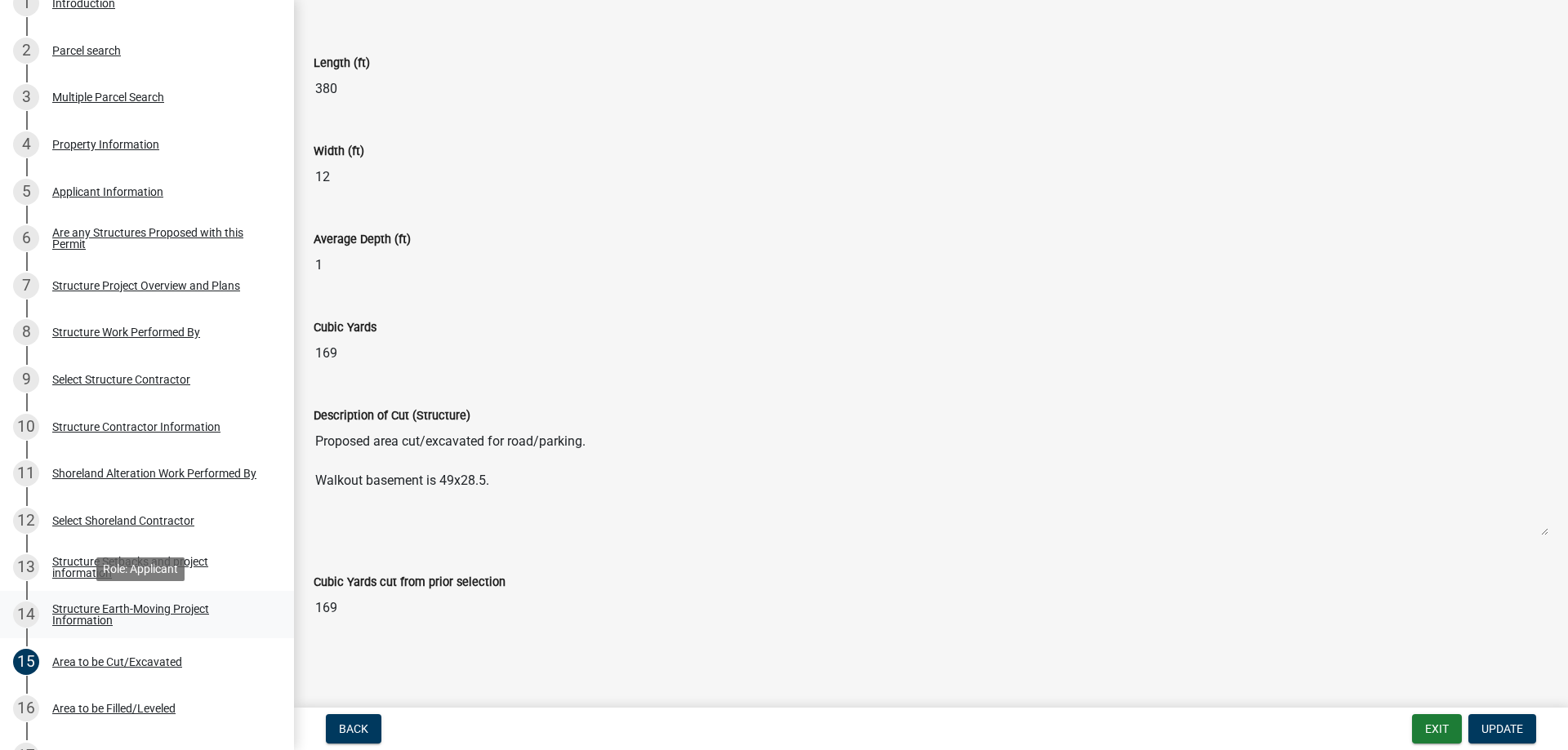
click at [112, 604] on div "Structure Earth-Moving Project Information" at bounding box center [160, 615] width 216 height 23
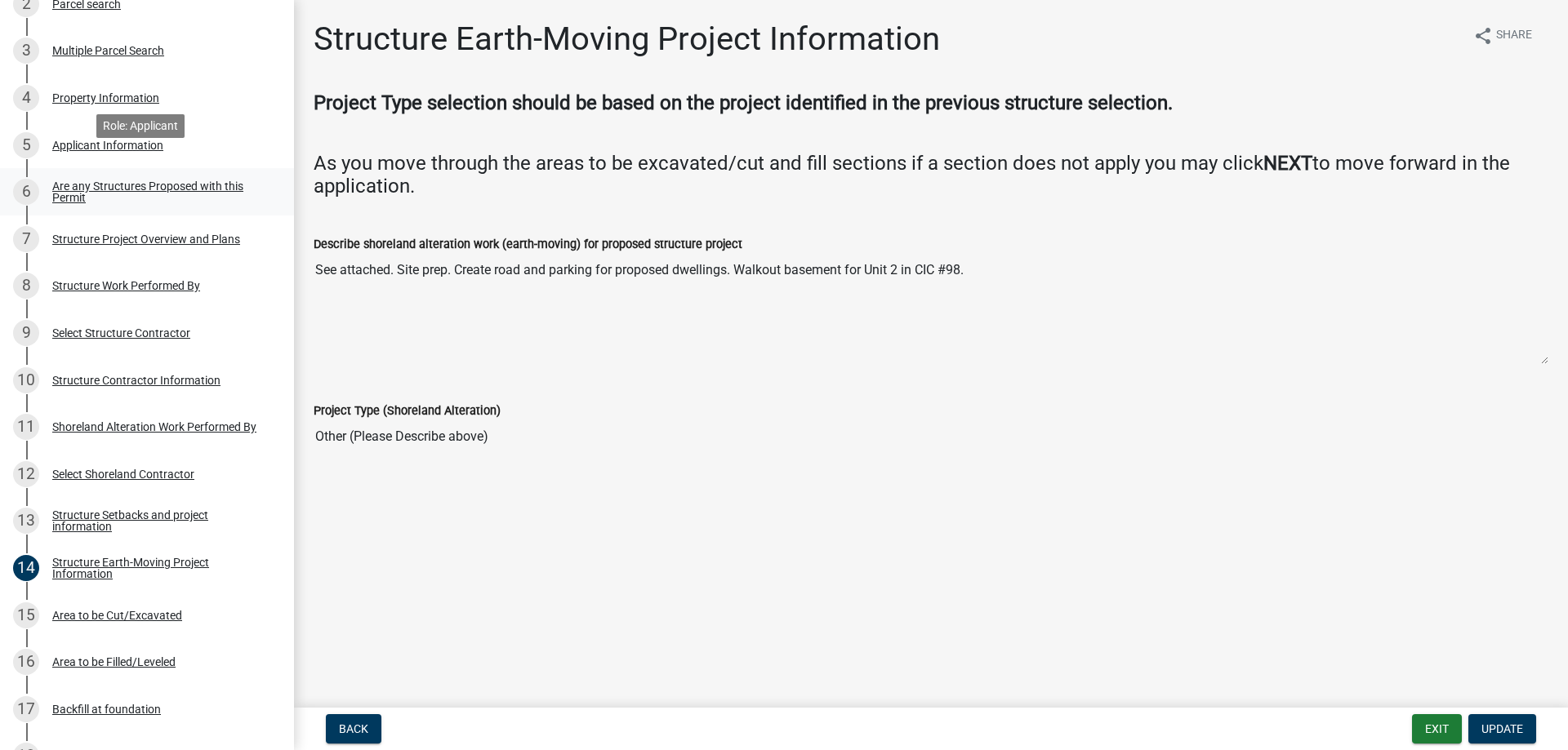
scroll to position [408, 0]
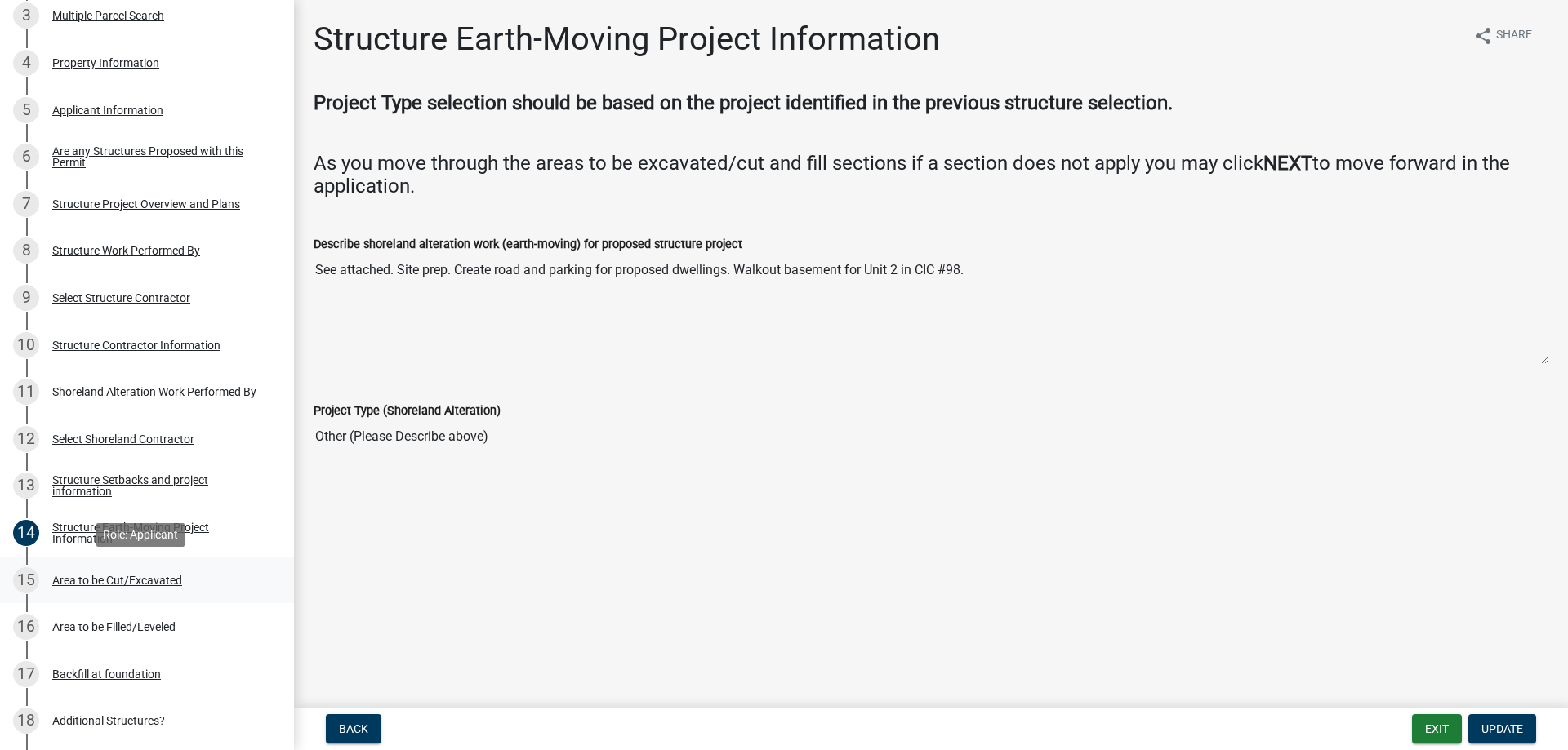
click at [88, 579] on div "Area to be Cut/Excavated" at bounding box center [117, 580] width 130 height 11
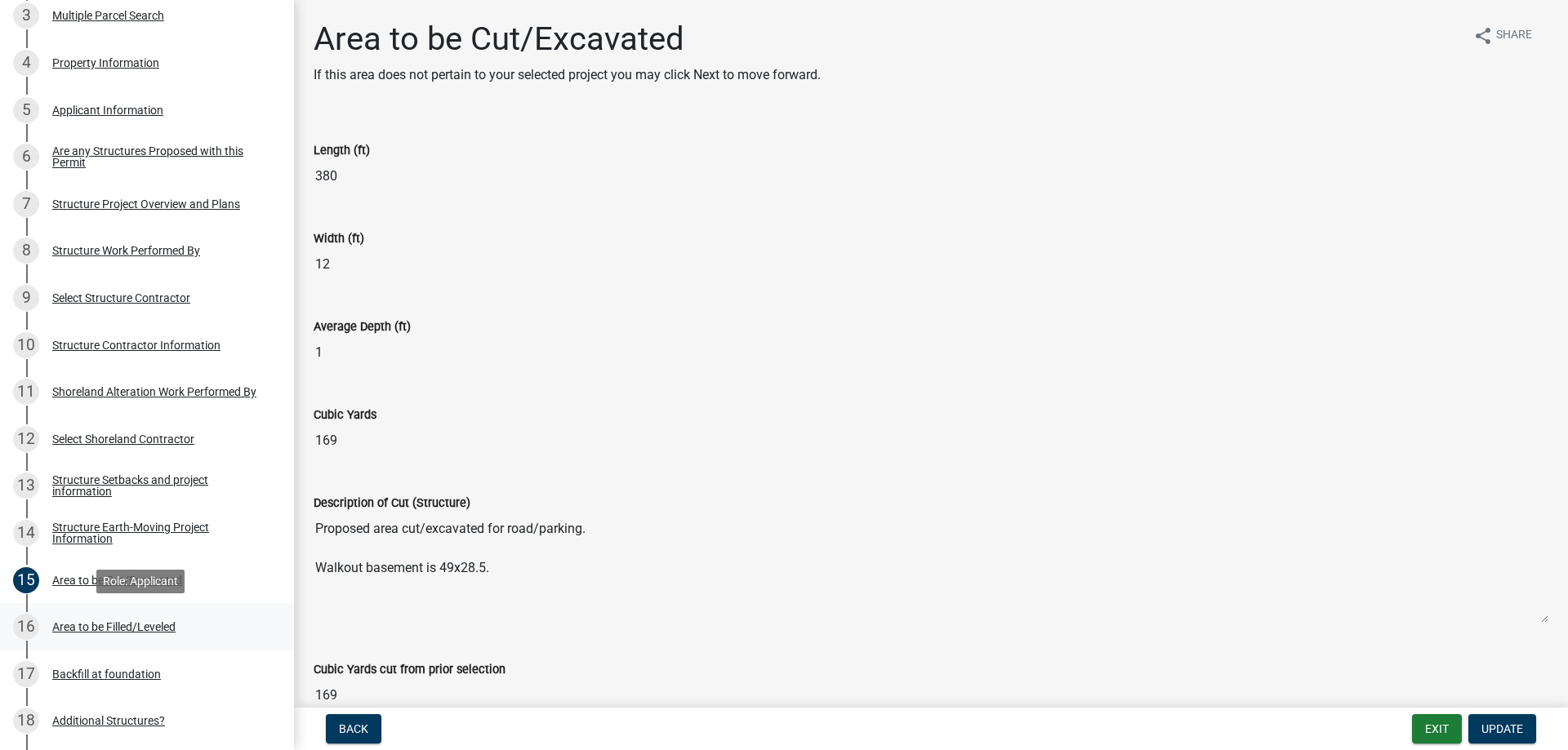
click at [88, 625] on div "Area to be Filled/Leveled" at bounding box center [114, 627] width 124 height 11
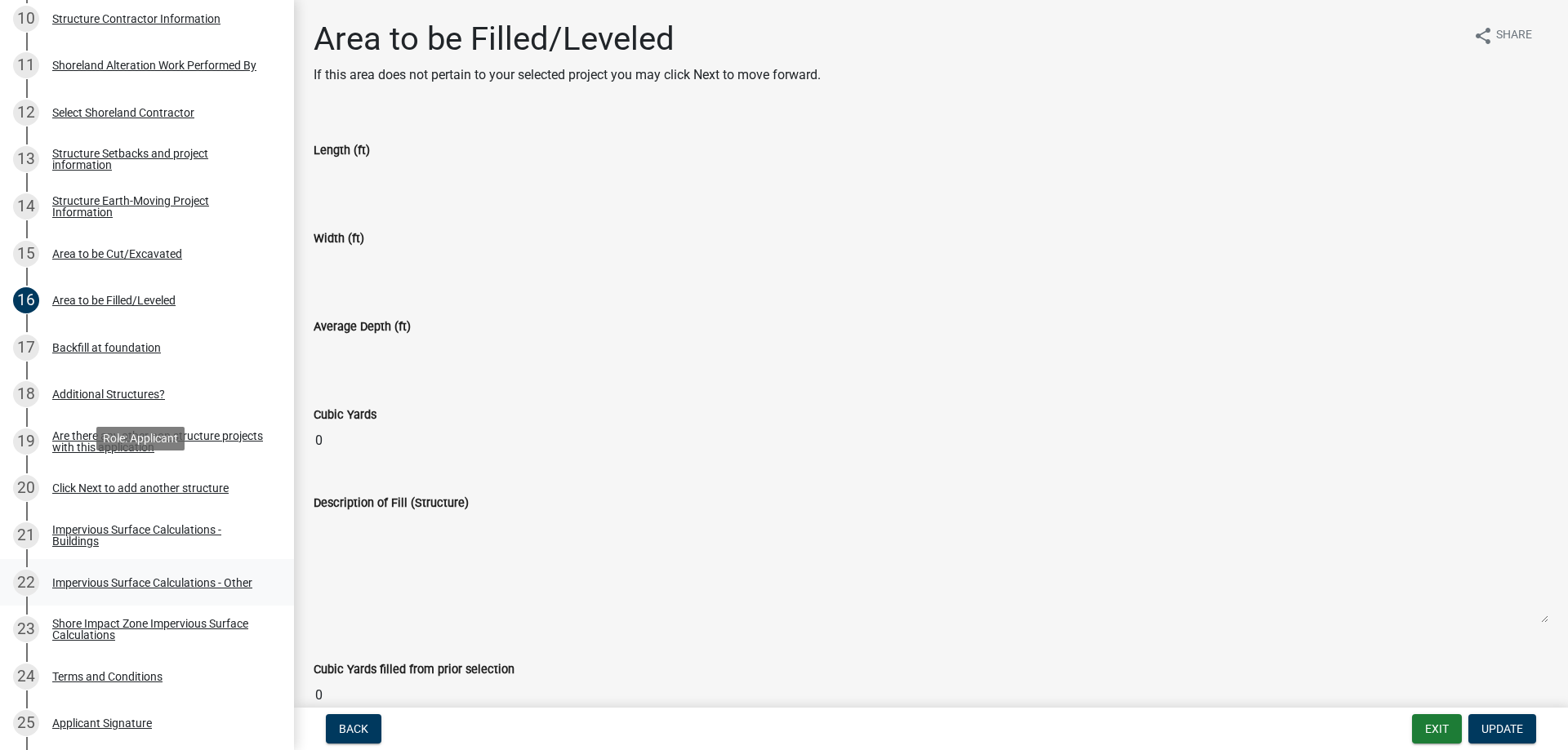
scroll to position [1108, 0]
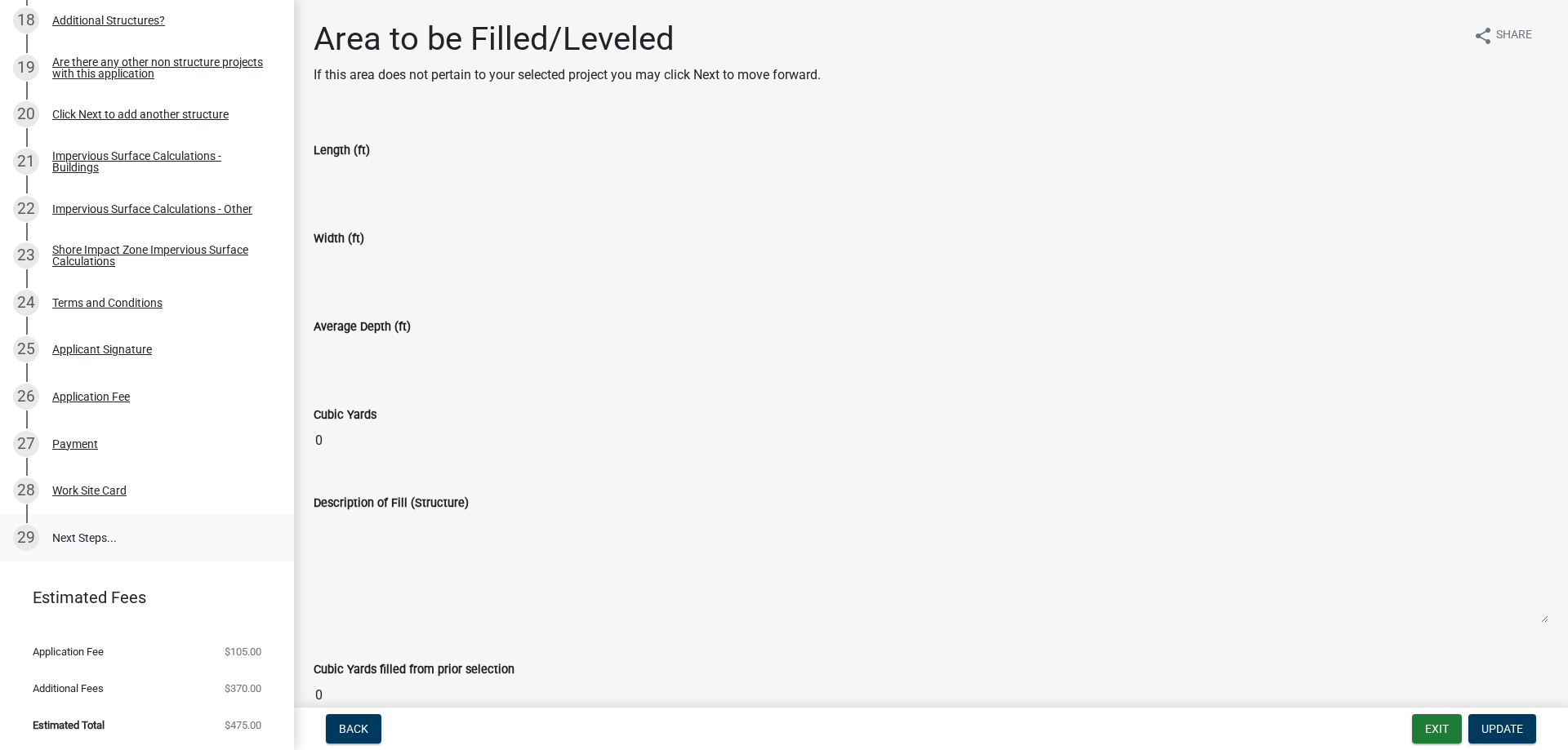
click at [89, 544] on link "29 Next Steps..." at bounding box center [147, 537] width 294 height 47
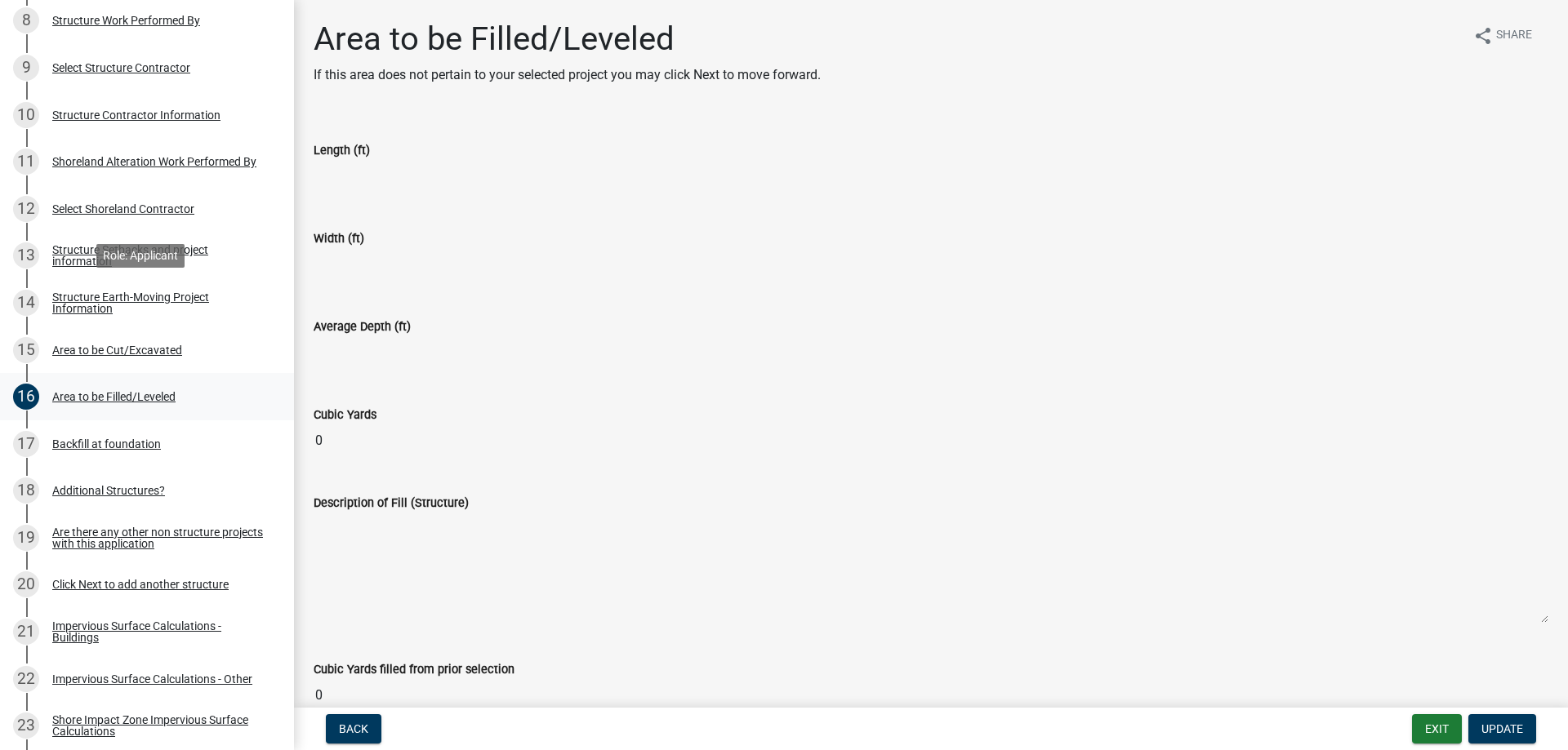
scroll to position [374, 0]
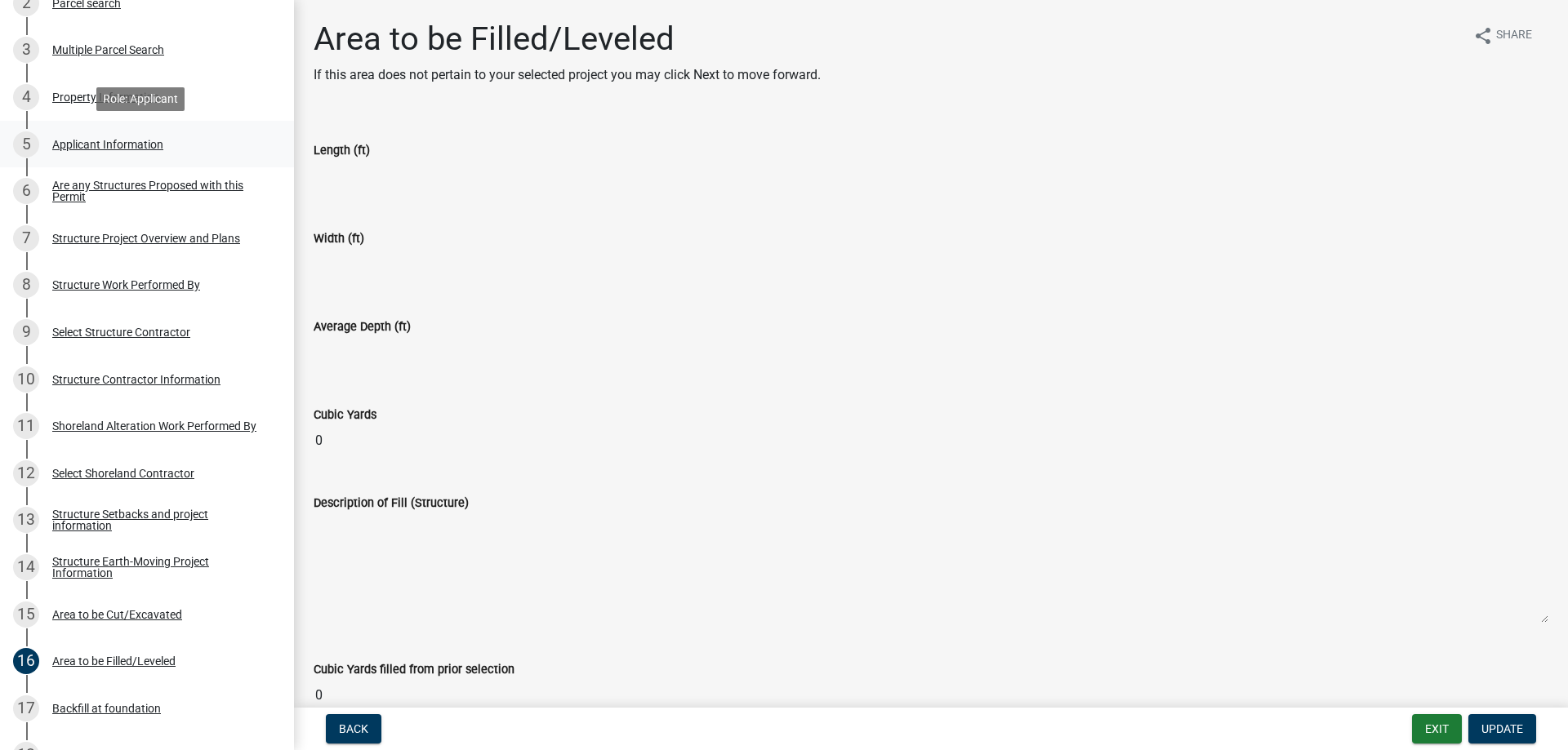
click at [100, 149] on div "Applicant Information" at bounding box center [108, 145] width 111 height 11
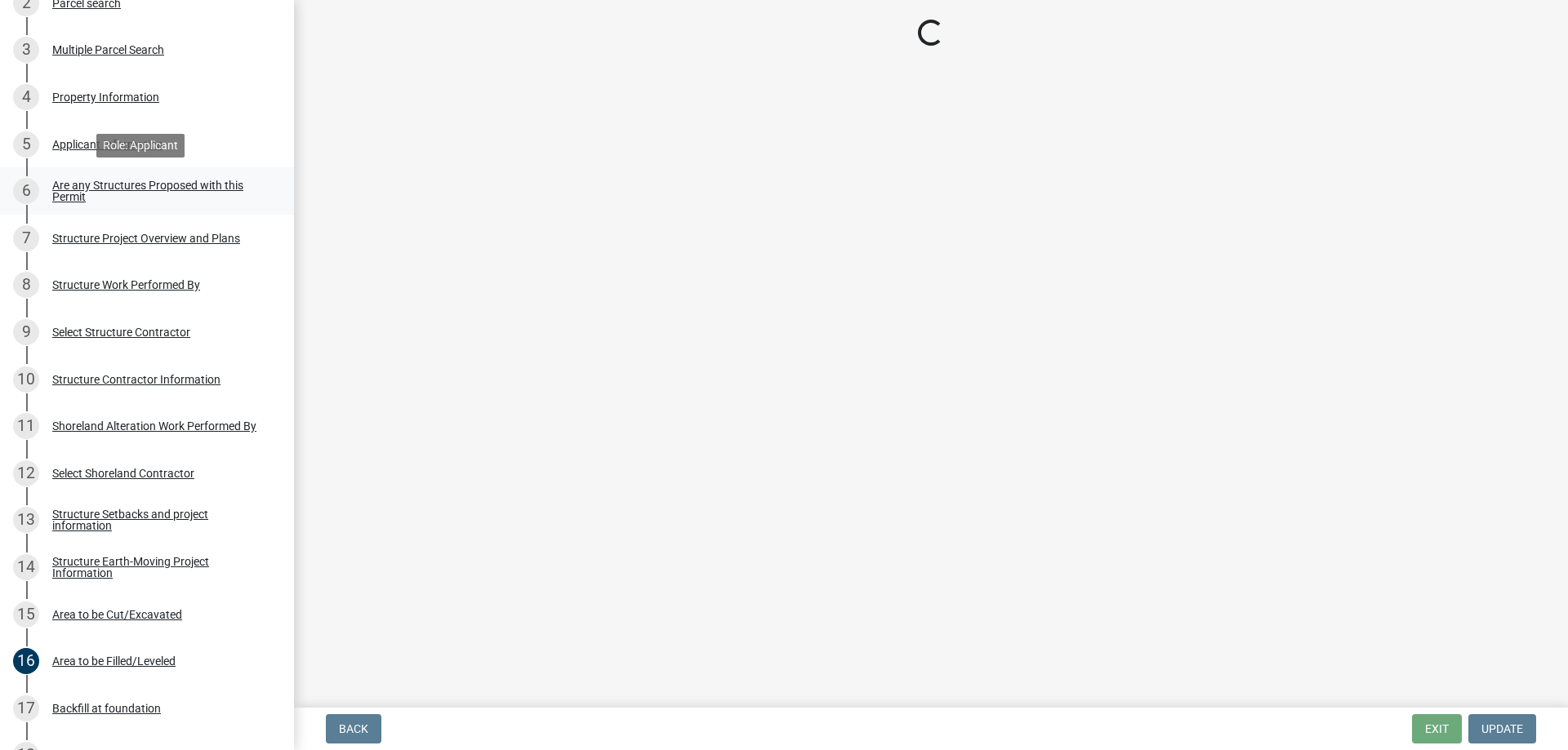
click at [104, 188] on div "Are any Structures Proposed with this Permit" at bounding box center [160, 191] width 216 height 23
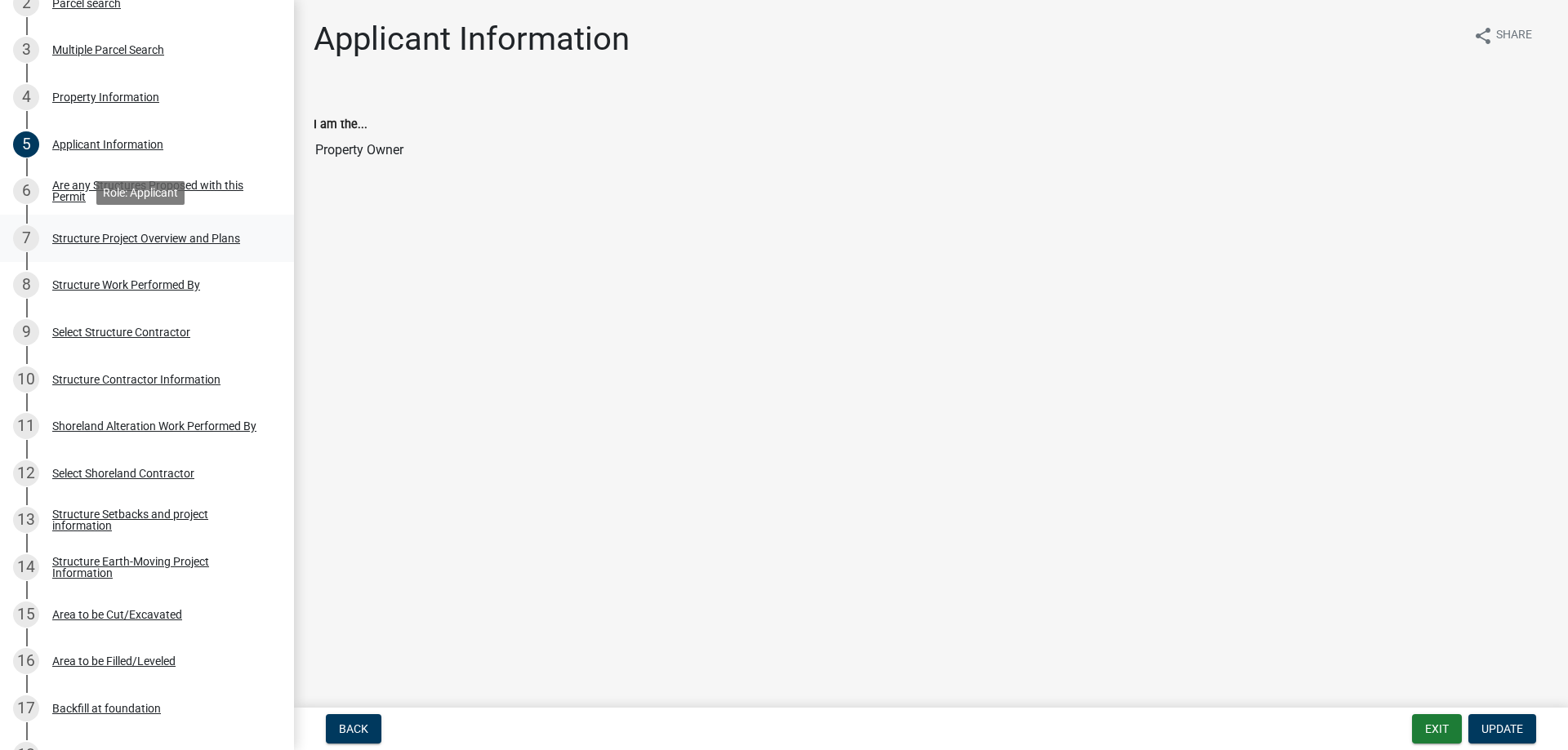
click at [80, 232] on div "Structure Project Overview and Plans" at bounding box center [147, 238] width 188 height 11
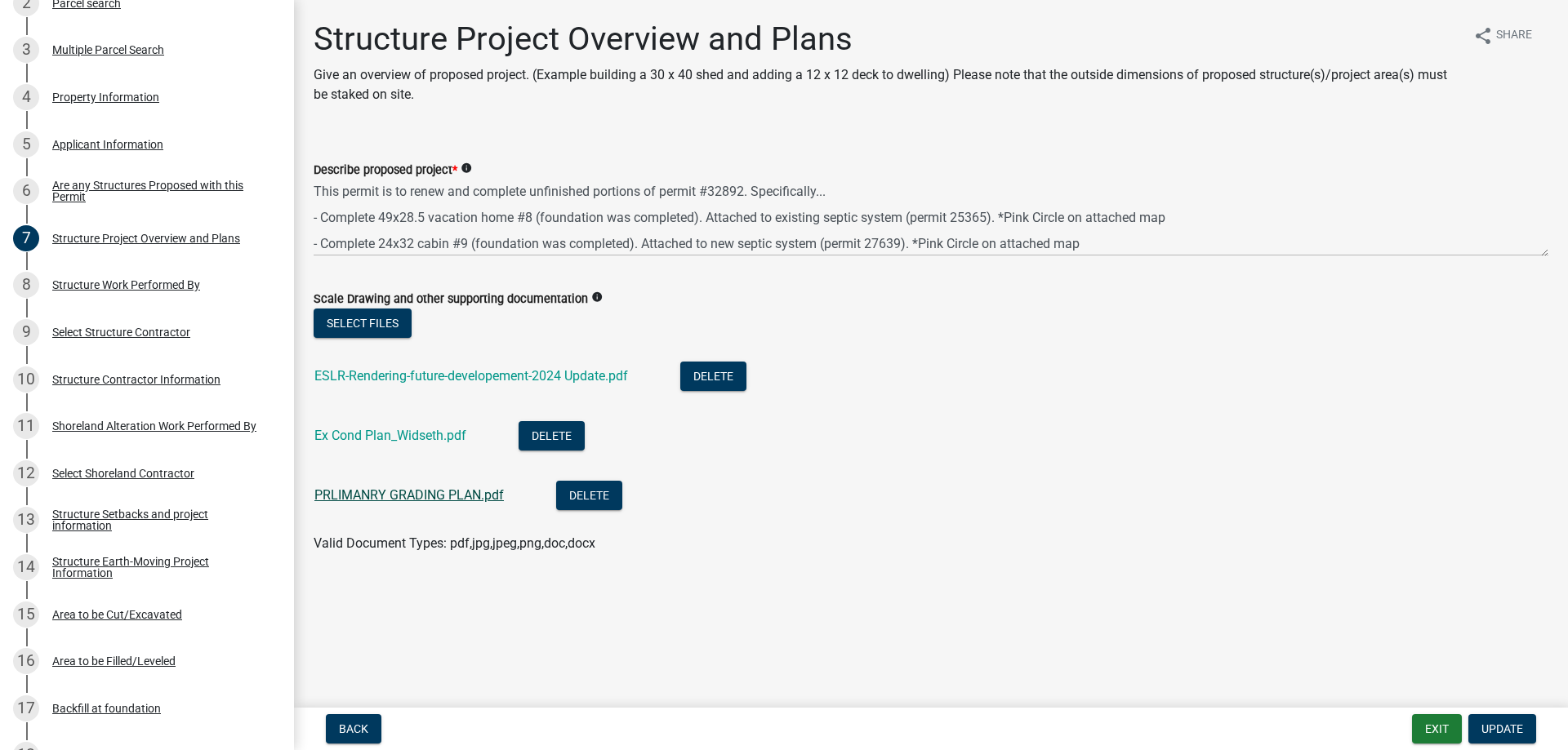
click at [395, 492] on link "PRLIMANRY GRADING PLAN.pdf" at bounding box center [409, 495] width 190 height 16
click at [130, 191] on div "Are any Structures Proposed with this Permit" at bounding box center [160, 191] width 216 height 23
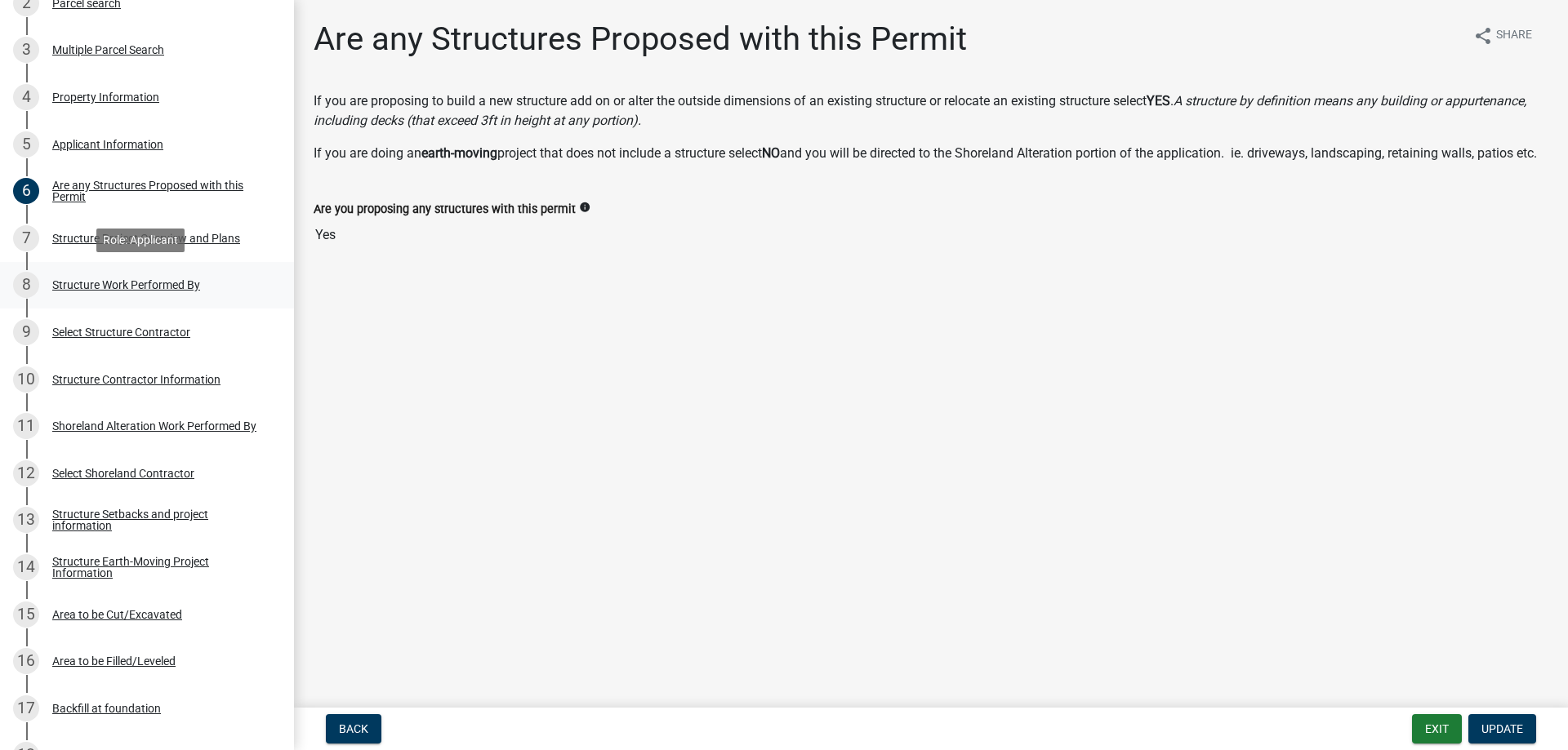
click at [125, 280] on div "Structure Work Performed By" at bounding box center [126, 285] width 147 height 11
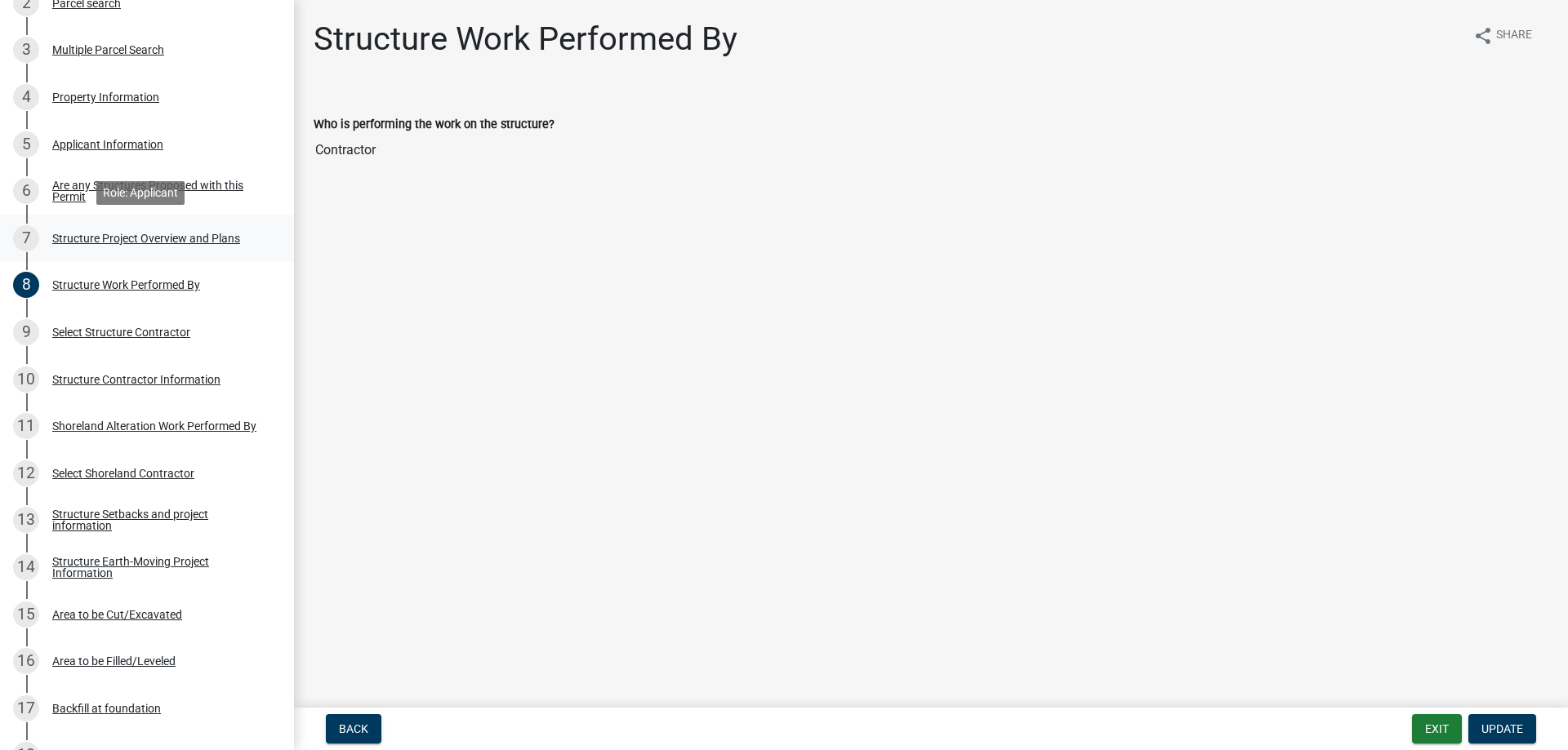
click at [89, 230] on div "7 Structure Project Overview and Plans" at bounding box center [140, 239] width 254 height 26
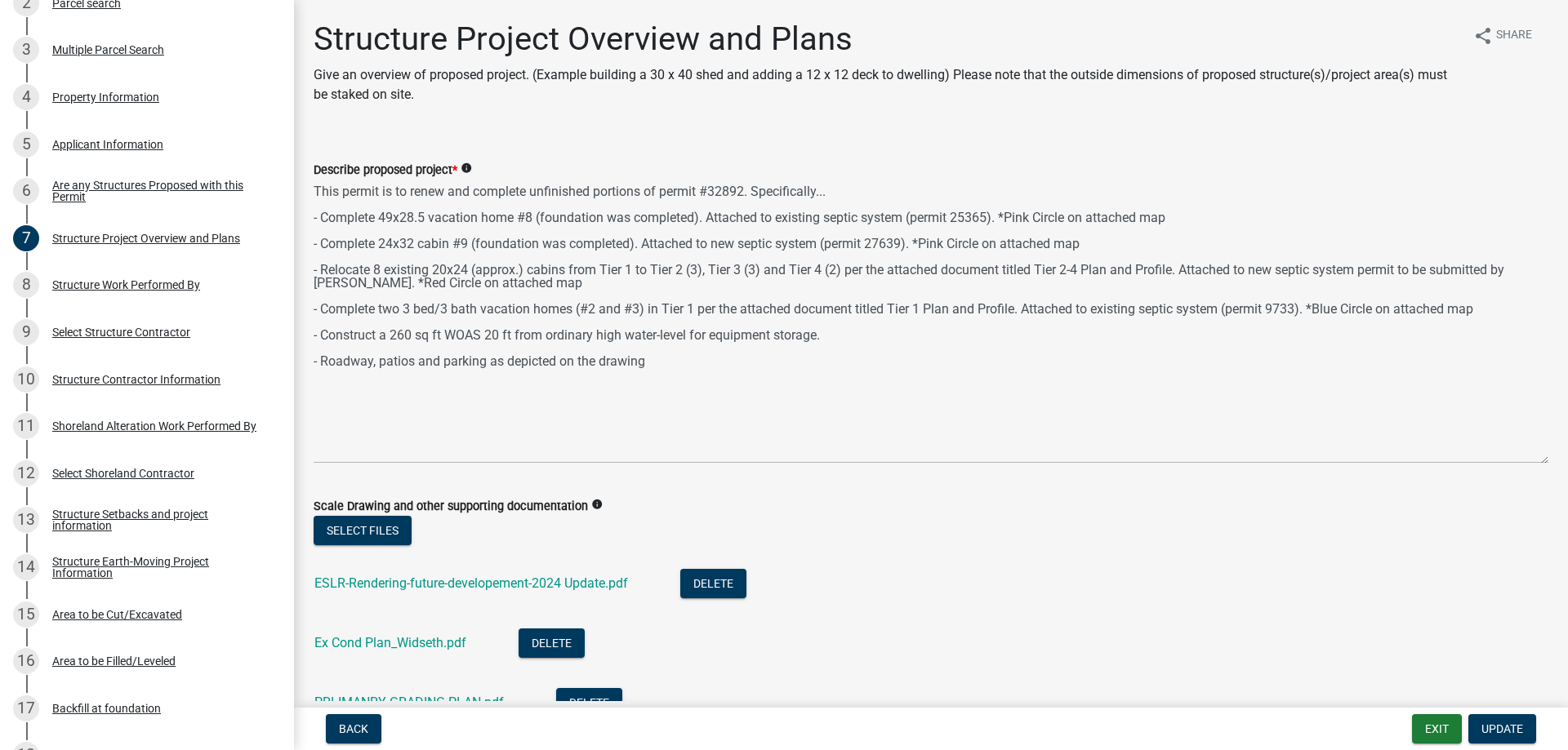
drag, startPoint x: 1541, startPoint y: 249, endPoint x: 1558, endPoint y: 456, distance: 207.7
click at [1558, 456] on main "Structure Project Overview and Plans Give an overview of proposed project. (Exa…" at bounding box center [931, 350] width 1274 height 701
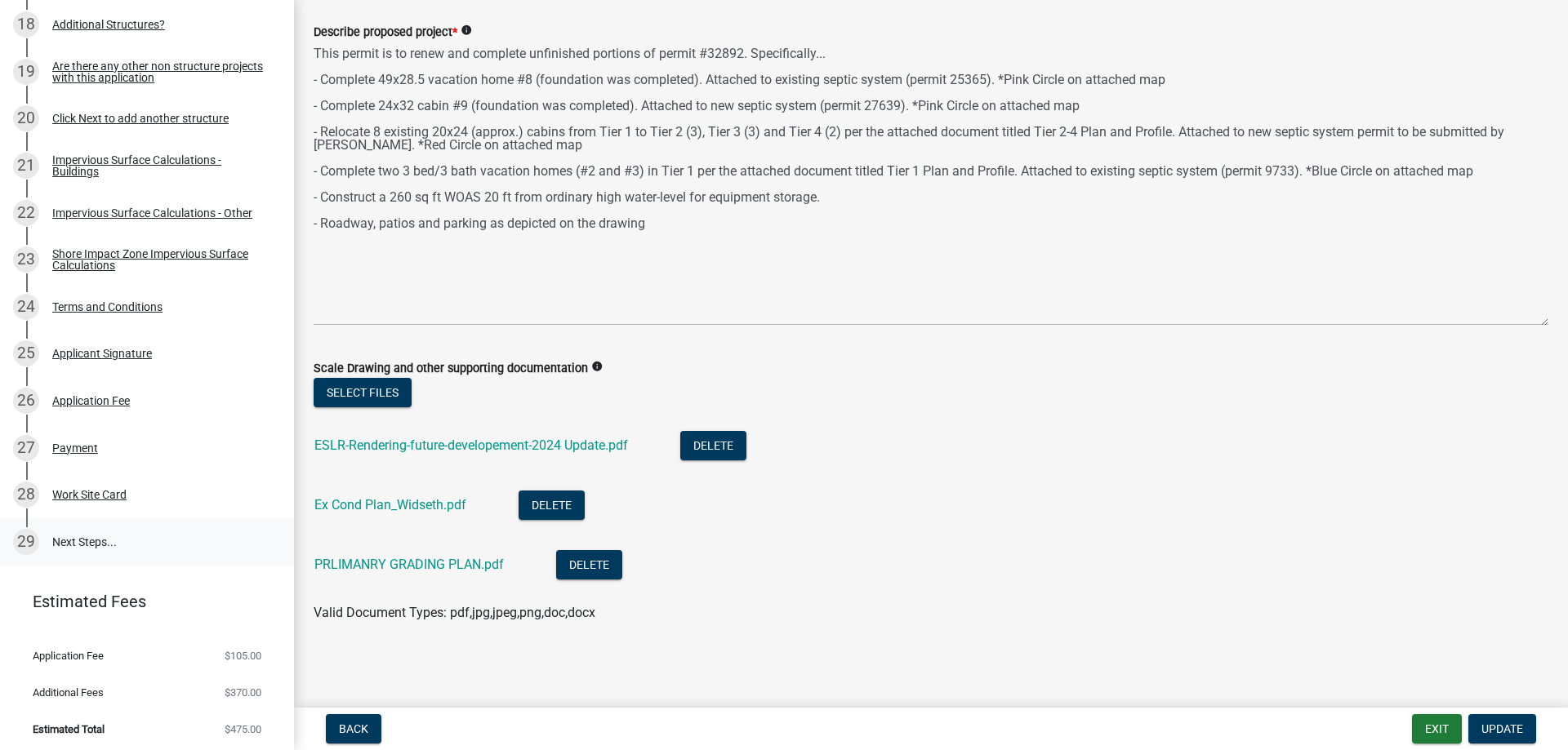
scroll to position [1108, 0]
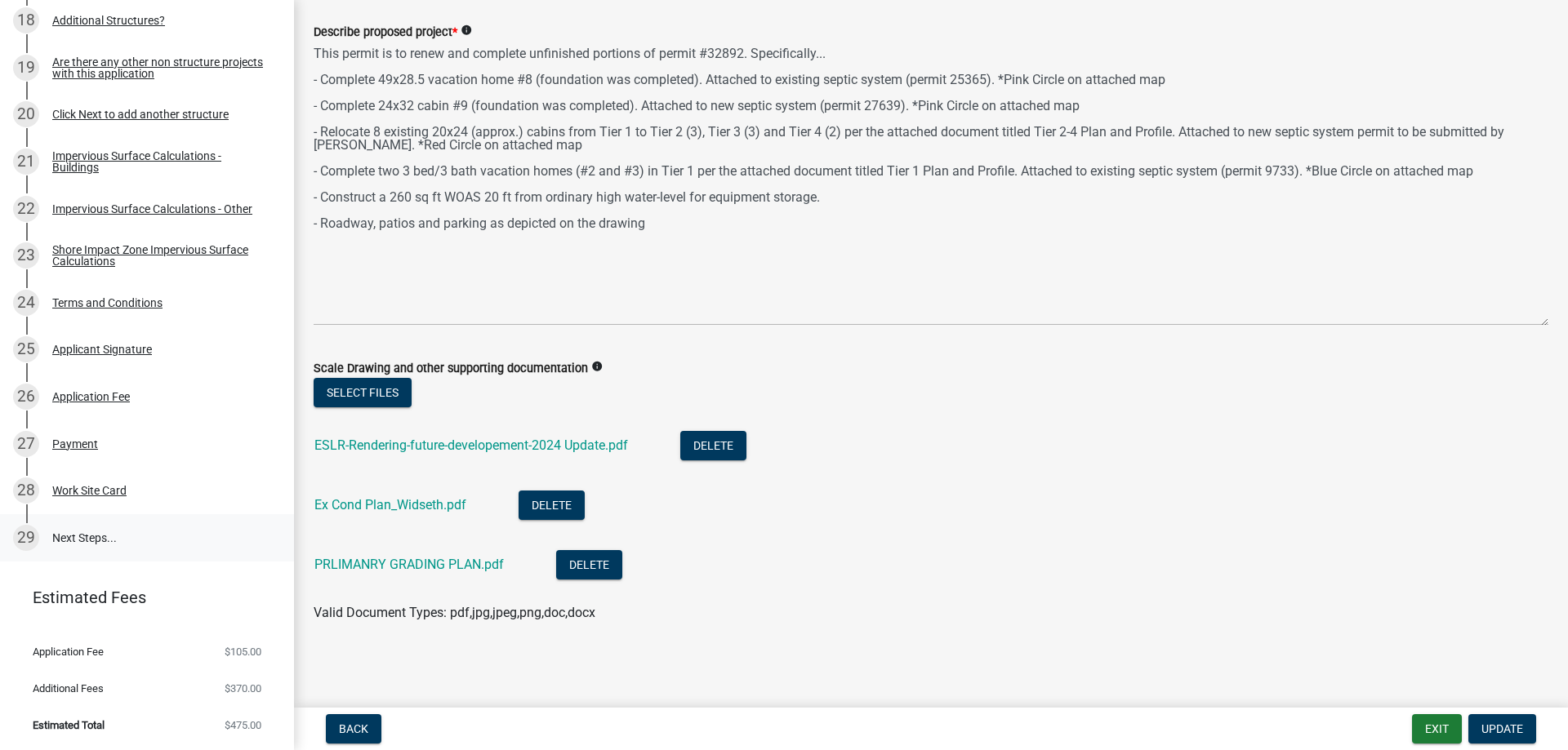
click at [69, 541] on link "29 Next Steps..." at bounding box center [147, 537] width 294 height 47
click at [80, 439] on div "Payment" at bounding box center [76, 444] width 46 height 11
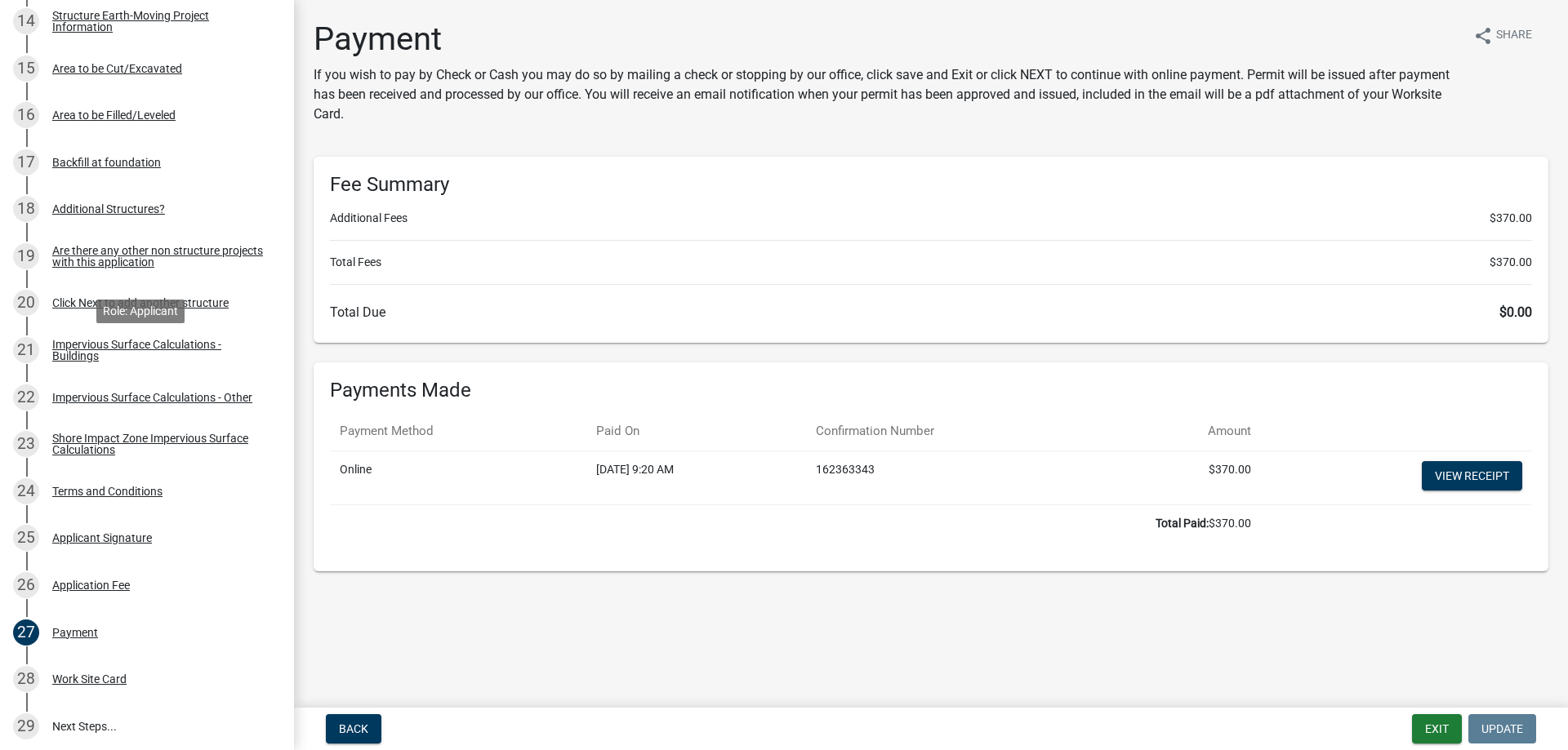
scroll to position [619, 0]
